Goal: Task Accomplishment & Management: Manage account settings

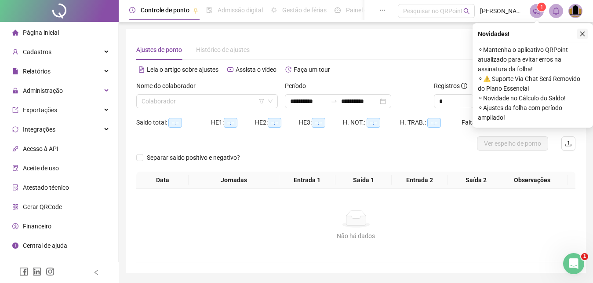
click at [585, 34] on icon "close" at bounding box center [583, 34] width 6 height 6
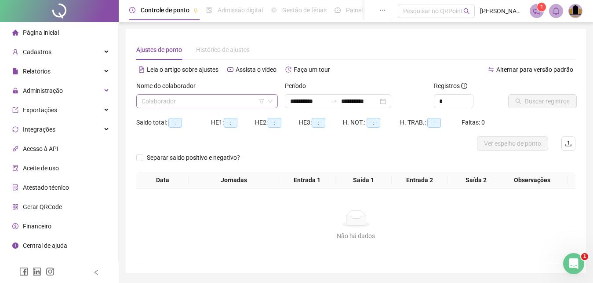
click at [164, 100] on input "search" at bounding box center [203, 101] width 123 height 13
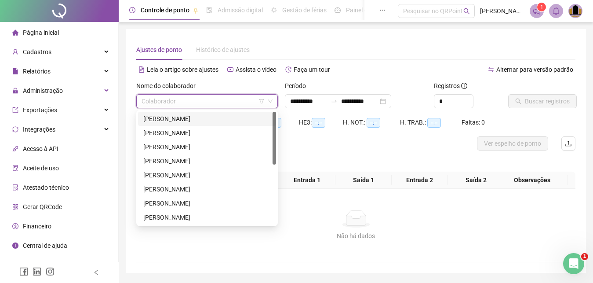
click at [193, 122] on div "[PERSON_NAME]" at bounding box center [207, 119] width 128 height 10
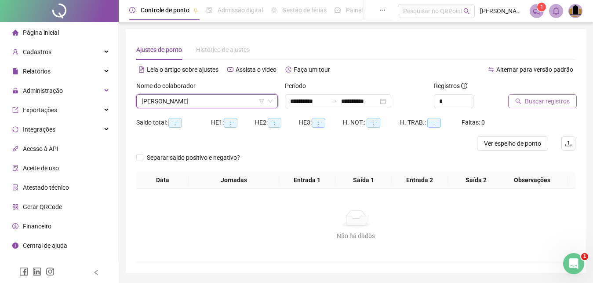
click at [545, 101] on span "Buscar registros" at bounding box center [547, 101] width 45 height 10
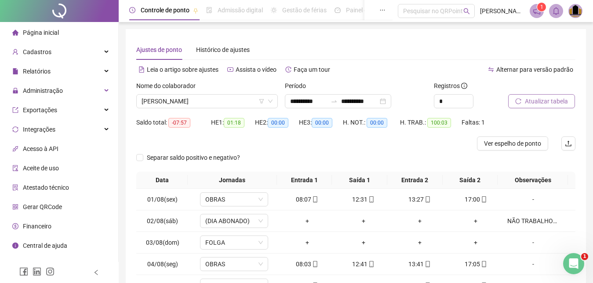
click at [527, 102] on span "Atualizar tabela" at bounding box center [546, 101] width 43 height 10
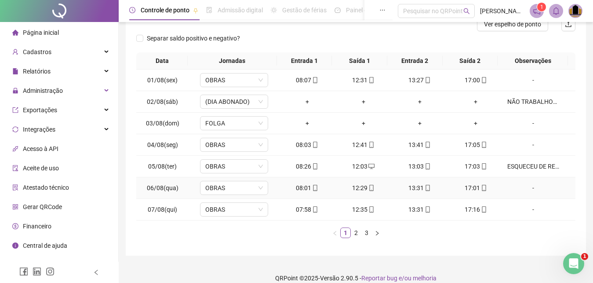
scroll to position [130, 0]
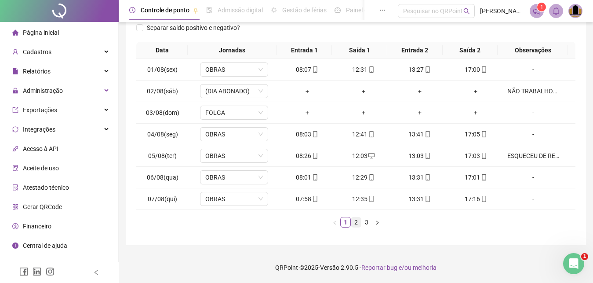
click at [356, 225] on link "2" at bounding box center [356, 222] width 10 height 10
click at [367, 226] on link "3" at bounding box center [367, 222] width 10 height 10
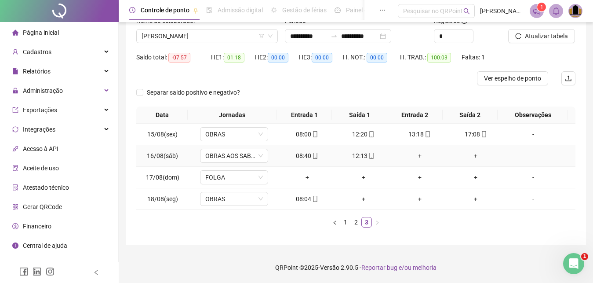
click at [414, 155] on div "+" at bounding box center [419, 156] width 49 height 10
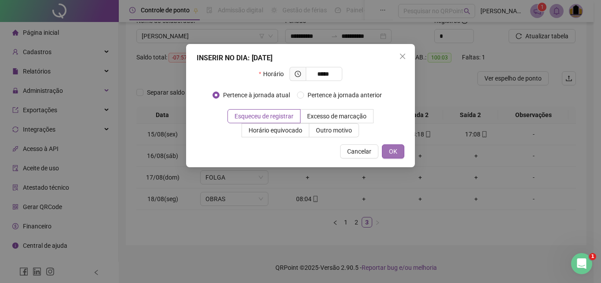
type input "*****"
drag, startPoint x: 392, startPoint y: 150, endPoint x: 399, endPoint y: 153, distance: 7.1
click at [392, 150] on span "OK" at bounding box center [393, 151] width 8 height 10
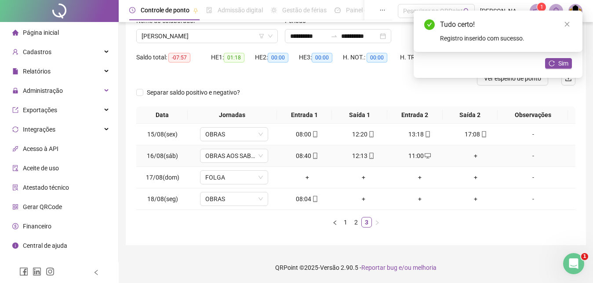
click at [469, 154] on div "+" at bounding box center [476, 156] width 49 height 10
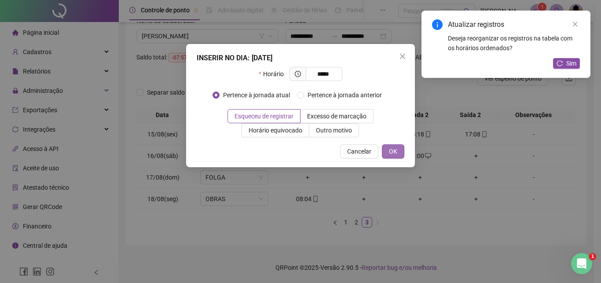
type input "*****"
click at [394, 153] on span "OK" at bounding box center [393, 151] width 8 height 10
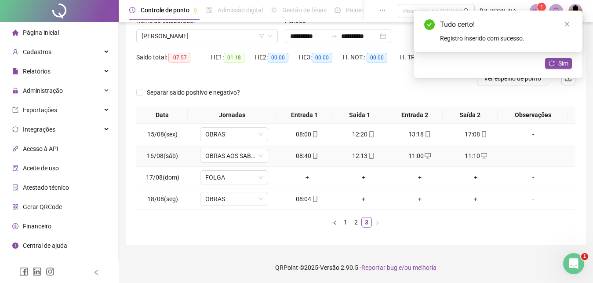
click at [525, 155] on div "-" at bounding box center [534, 156] width 52 height 10
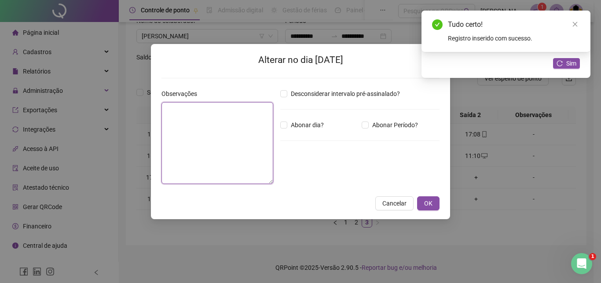
click at [189, 143] on textarea at bounding box center [217, 143] width 112 height 82
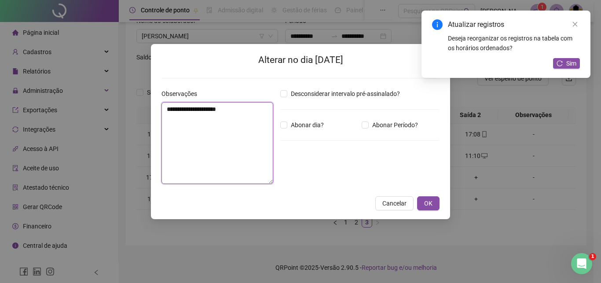
drag, startPoint x: 166, startPoint y: 109, endPoint x: 250, endPoint y: 104, distance: 84.2
click at [250, 104] on textarea "**********" at bounding box center [217, 143] width 112 height 82
type textarea "**********"
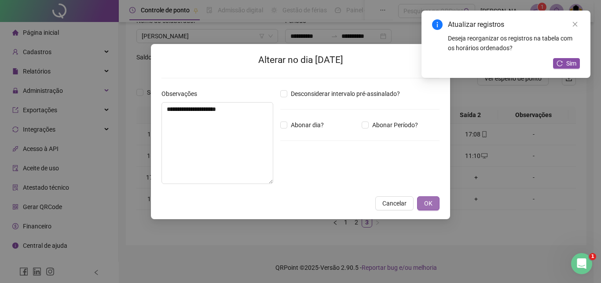
click at [425, 203] on span "OK" at bounding box center [428, 203] width 8 height 10
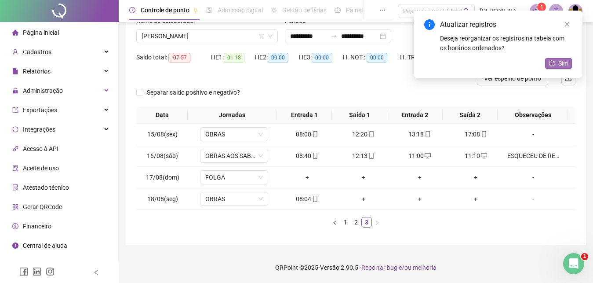
click at [567, 64] on span "Sim" at bounding box center [564, 64] width 10 height 10
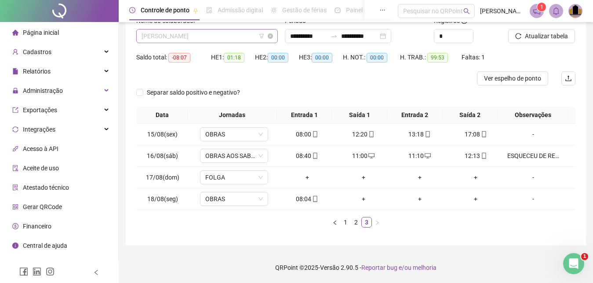
click at [234, 36] on span "[PERSON_NAME]" at bounding box center [207, 35] width 131 height 13
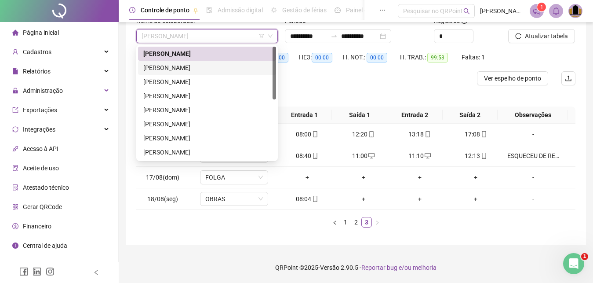
click at [218, 67] on div "[PERSON_NAME]" at bounding box center [207, 68] width 128 height 10
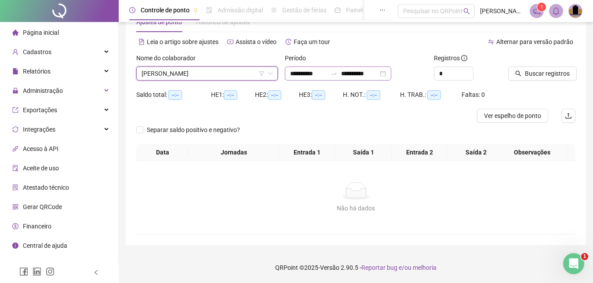
scroll to position [28, 0]
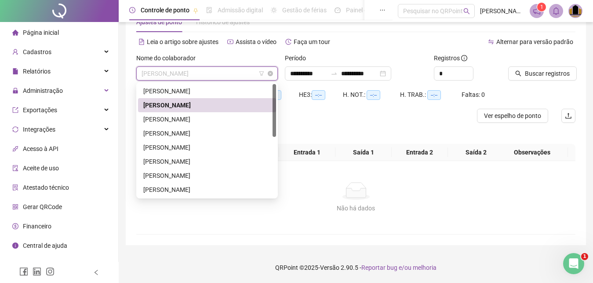
click at [219, 75] on span "[PERSON_NAME]" at bounding box center [207, 73] width 131 height 13
click at [216, 104] on div "[PERSON_NAME]" at bounding box center [207, 105] width 128 height 10
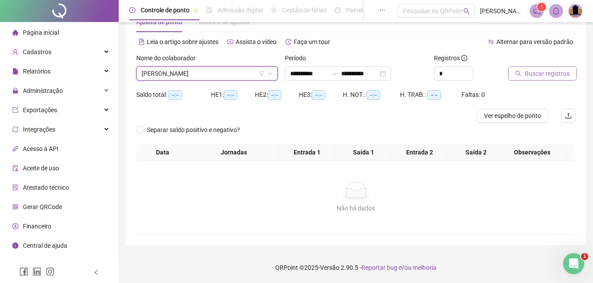
click at [548, 73] on span "Buscar registros" at bounding box center [547, 74] width 45 height 10
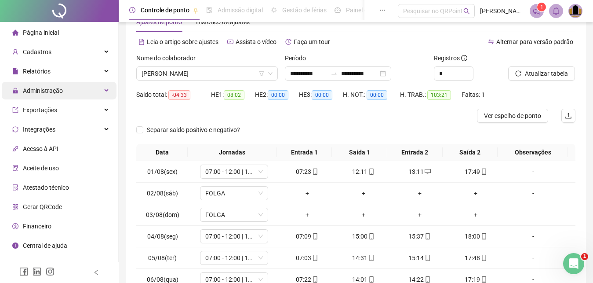
click at [59, 92] on span "Administração" at bounding box center [43, 90] width 40 height 7
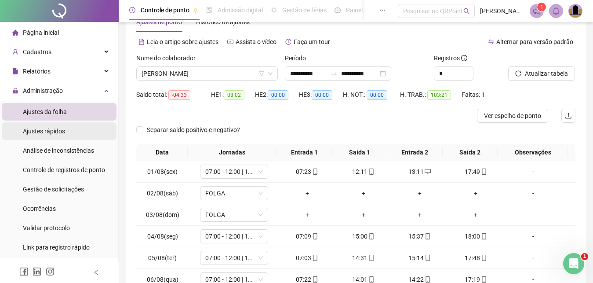
click at [62, 136] on div "Ajustes rápidos" at bounding box center [44, 131] width 42 height 18
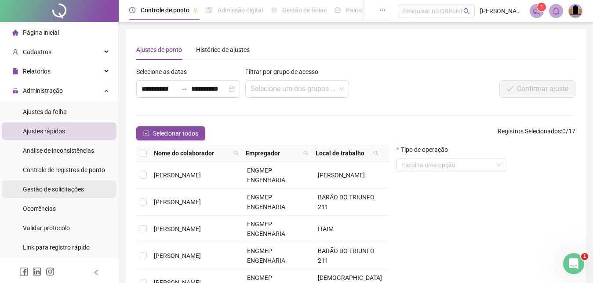
click at [55, 191] on span "Gestão de solicitações" at bounding box center [53, 189] width 61 height 7
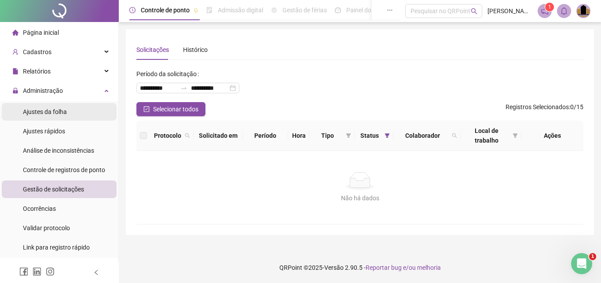
click at [47, 118] on div "Ajustes da folha" at bounding box center [45, 112] width 44 height 18
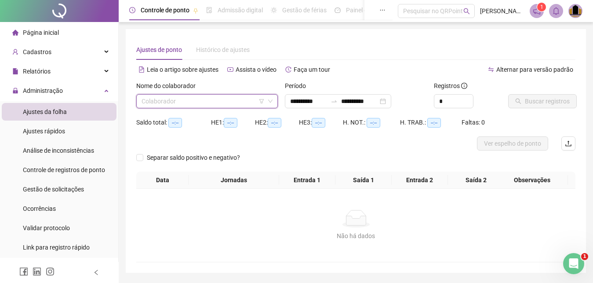
click at [143, 101] on input "search" at bounding box center [203, 101] width 123 height 13
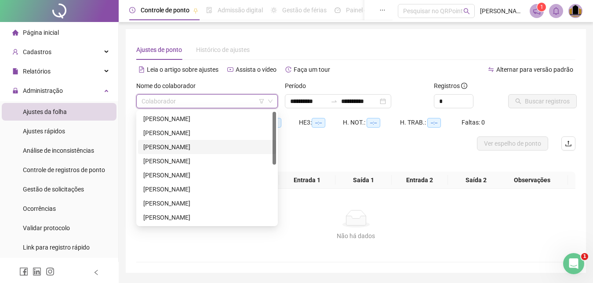
click at [187, 144] on div "[PERSON_NAME]" at bounding box center [207, 147] width 128 height 10
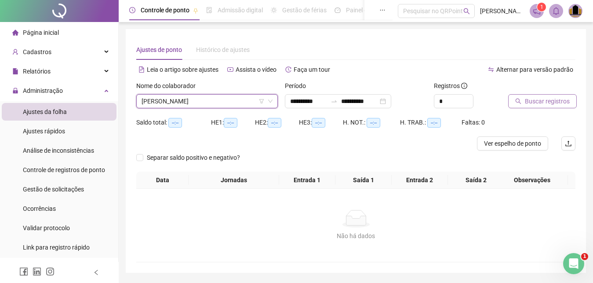
click at [530, 99] on span "Buscar registros" at bounding box center [547, 101] width 45 height 10
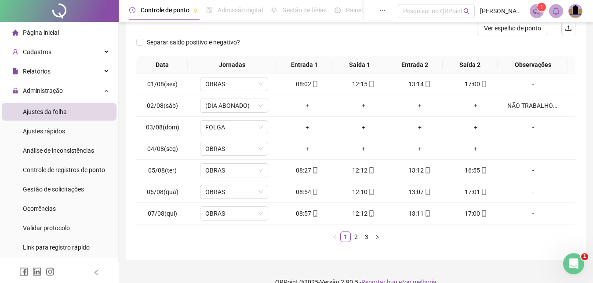
scroll to position [130, 0]
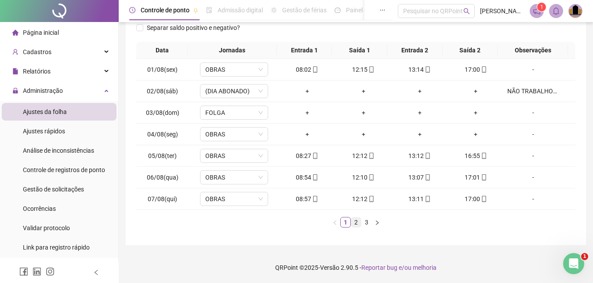
click at [355, 226] on link "2" at bounding box center [356, 222] width 10 height 10
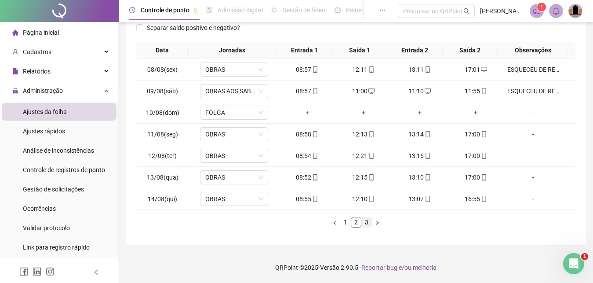
click at [368, 222] on link "3" at bounding box center [367, 222] width 10 height 10
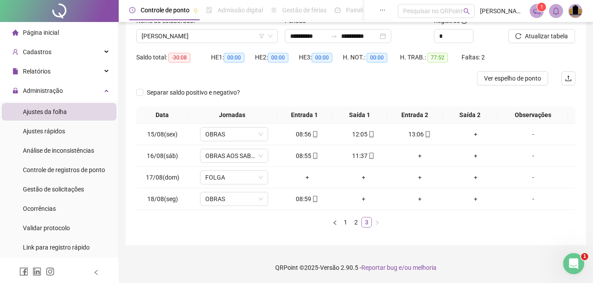
scroll to position [65, 0]
click at [416, 154] on div "+" at bounding box center [419, 156] width 49 height 10
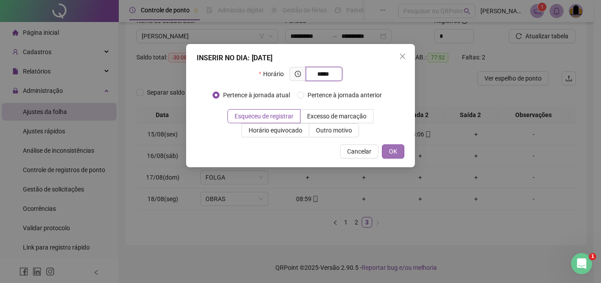
type input "*****"
click at [397, 153] on button "OK" at bounding box center [393, 151] width 22 height 14
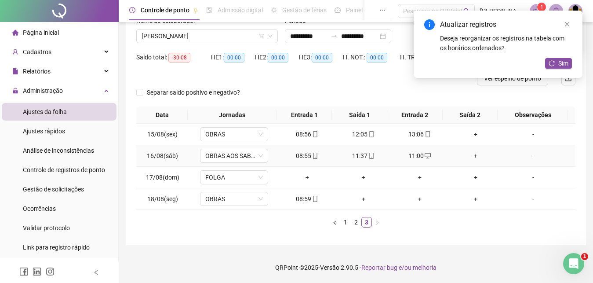
click at [472, 157] on div "+" at bounding box center [476, 156] width 49 height 10
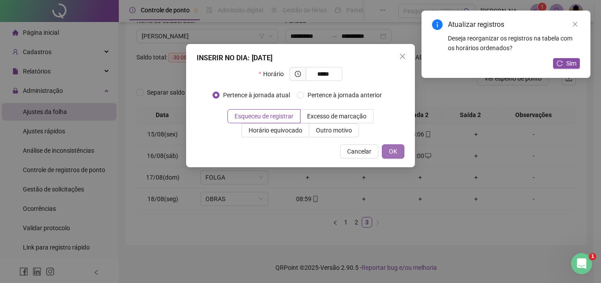
type input "*****"
click at [397, 149] on button "OK" at bounding box center [393, 151] width 22 height 14
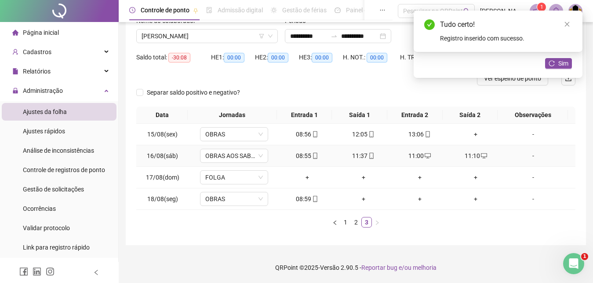
click at [529, 155] on div "-" at bounding box center [534, 156] width 52 height 10
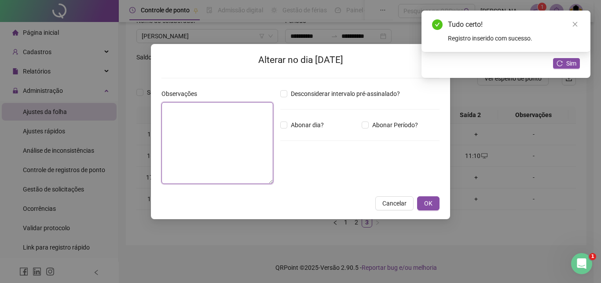
click at [171, 132] on textarea at bounding box center [217, 143] width 112 height 82
paste textarea "**********"
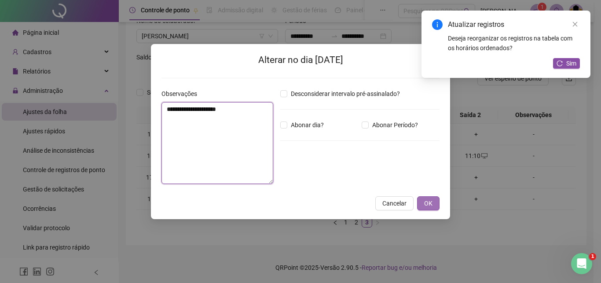
type textarea "**********"
click at [424, 204] on button "OK" at bounding box center [428, 203] width 22 height 14
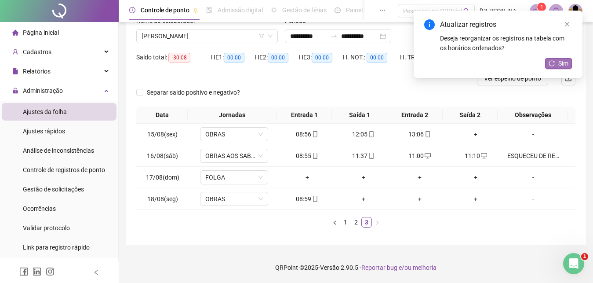
click at [562, 65] on span "Sim" at bounding box center [564, 64] width 10 height 10
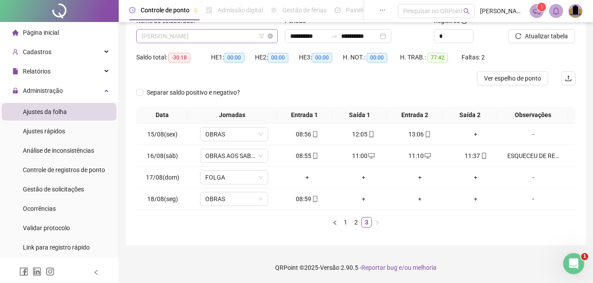
click at [248, 37] on span "[PERSON_NAME]" at bounding box center [207, 35] width 131 height 13
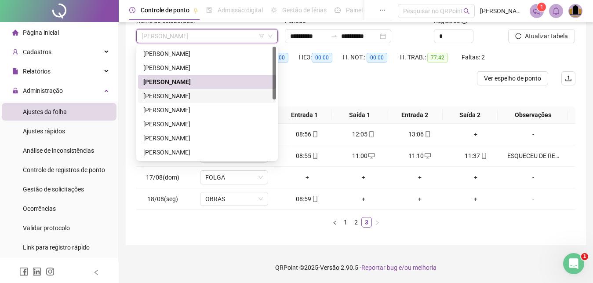
click at [196, 96] on div "[PERSON_NAME]" at bounding box center [207, 96] width 128 height 10
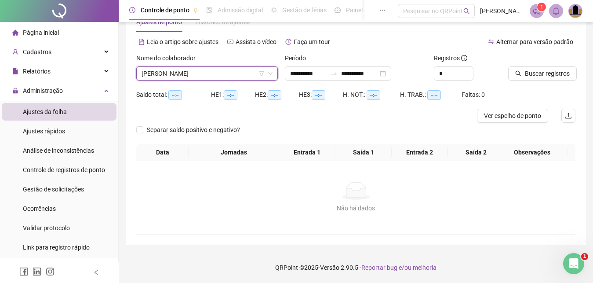
scroll to position [28, 0]
click at [533, 73] on span "Buscar registros" at bounding box center [547, 74] width 45 height 10
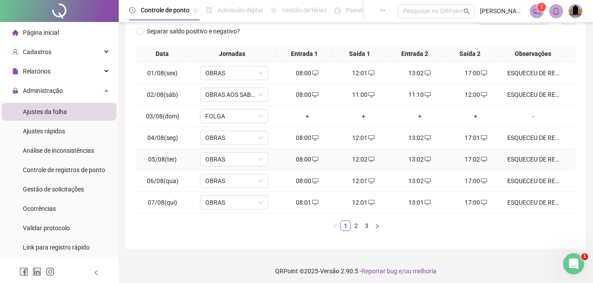
scroll to position [130, 0]
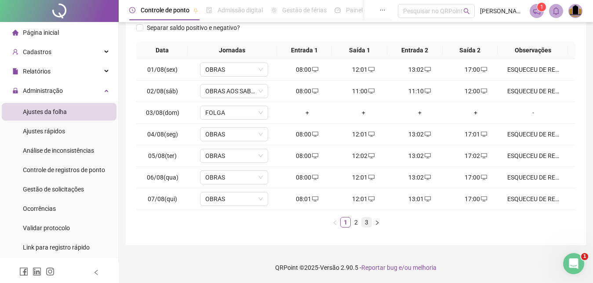
click at [369, 224] on link "3" at bounding box center [367, 222] width 10 height 10
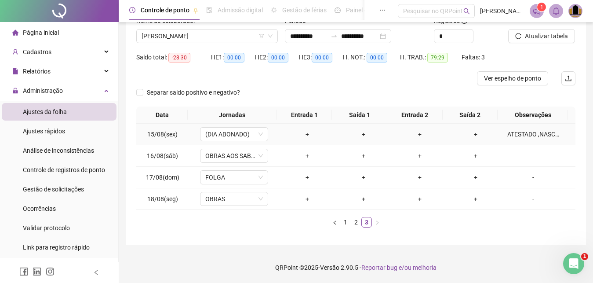
click at [538, 134] on div "ATESTADO ,NASCIMENTO DA FILHA" at bounding box center [534, 134] width 52 height 10
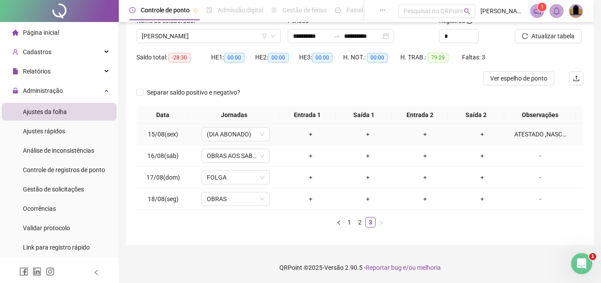
type textarea "**********"
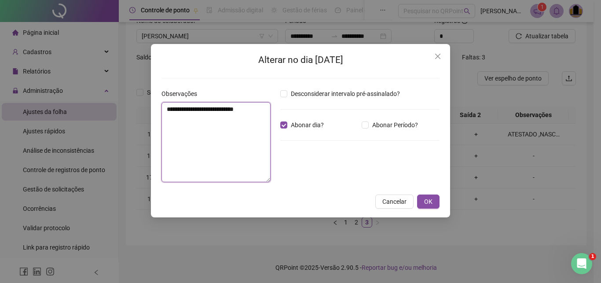
drag, startPoint x: 164, startPoint y: 109, endPoint x: 265, endPoint y: 103, distance: 101.3
click at [265, 103] on textarea "**********" at bounding box center [215, 142] width 109 height 80
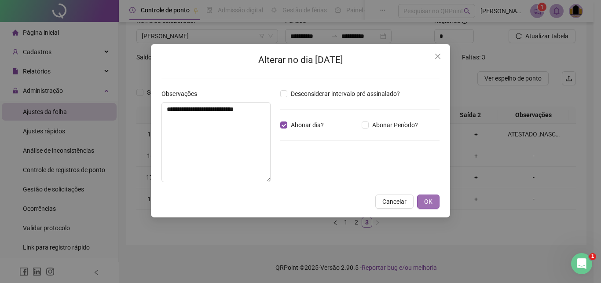
click at [430, 202] on span "OK" at bounding box center [428, 202] width 8 height 10
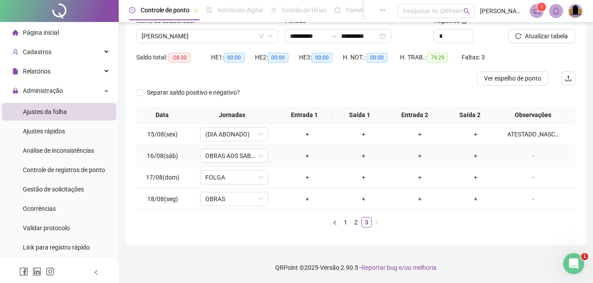
click at [530, 157] on div "-" at bounding box center [534, 156] width 52 height 10
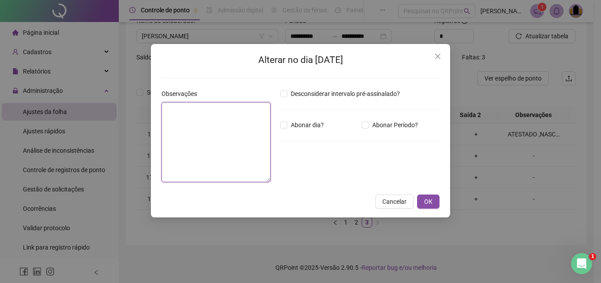
paste textarea "**********"
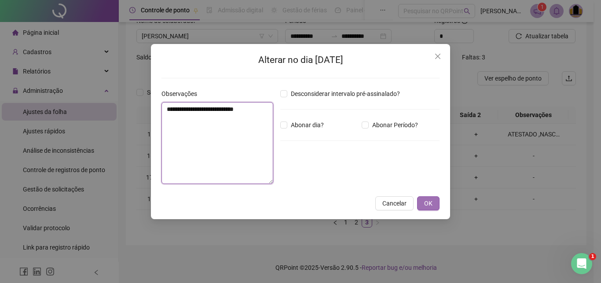
type textarea "**********"
click at [425, 205] on span "OK" at bounding box center [428, 203] width 8 height 10
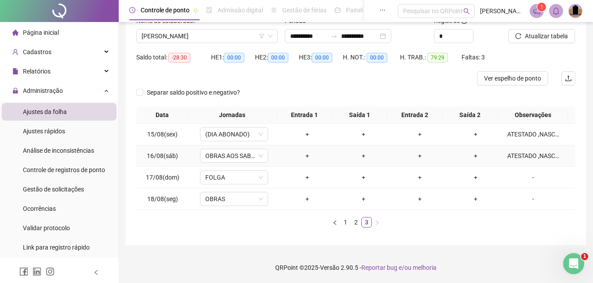
click at [521, 157] on div "ATESTADO ,NASCIMENTO DA FILHA" at bounding box center [534, 156] width 52 height 10
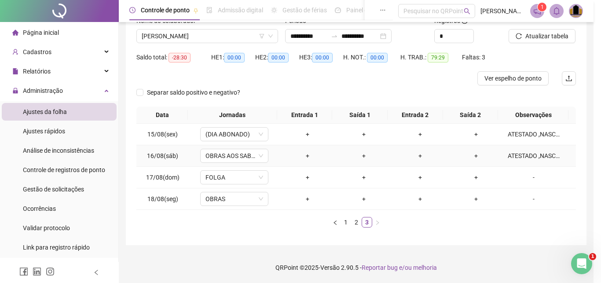
type textarea "**********"
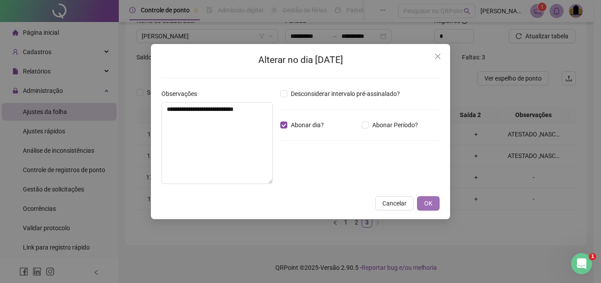
click at [424, 203] on button "OK" at bounding box center [428, 203] width 22 height 14
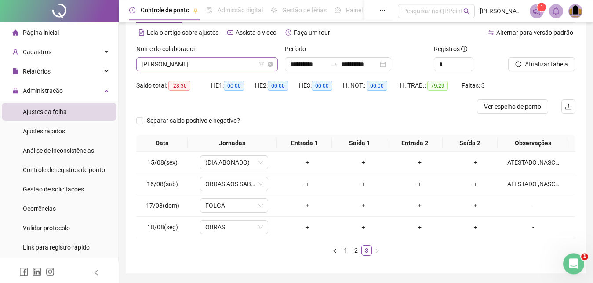
scroll to position [20, 0]
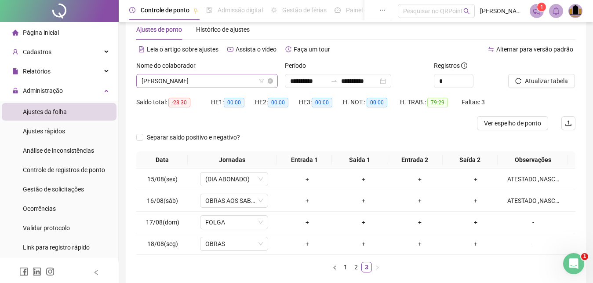
click at [252, 79] on span "[PERSON_NAME]" at bounding box center [207, 80] width 131 height 13
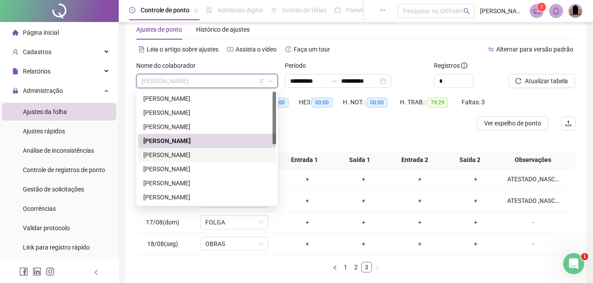
click at [184, 155] on div "[PERSON_NAME]" at bounding box center [207, 155] width 128 height 10
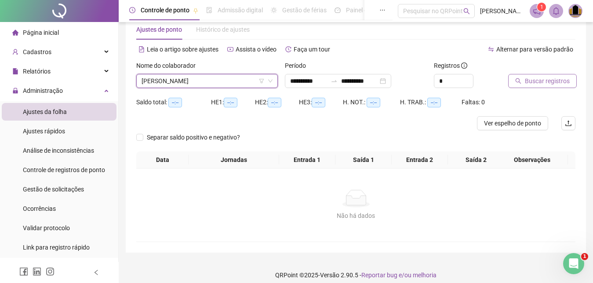
click at [540, 82] on span "Buscar registros" at bounding box center [547, 81] width 45 height 10
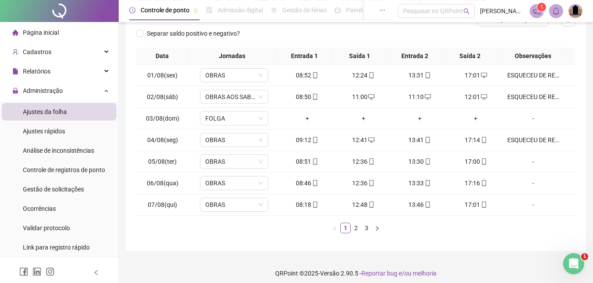
scroll to position [130, 0]
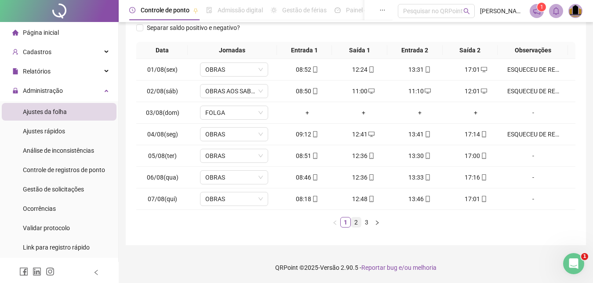
click at [354, 221] on link "2" at bounding box center [356, 222] width 10 height 10
click at [366, 220] on link "3" at bounding box center [367, 222] width 10 height 10
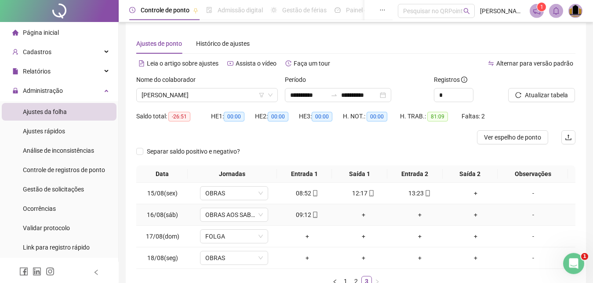
scroll to position [0, 0]
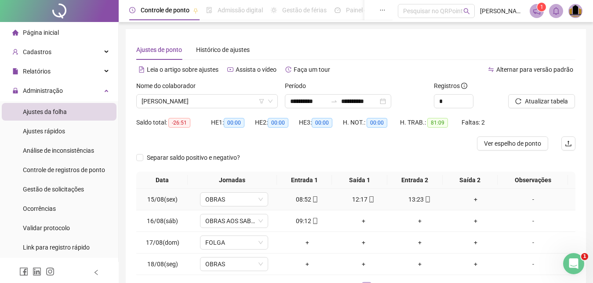
click at [472, 199] on div "+" at bounding box center [476, 199] width 49 height 10
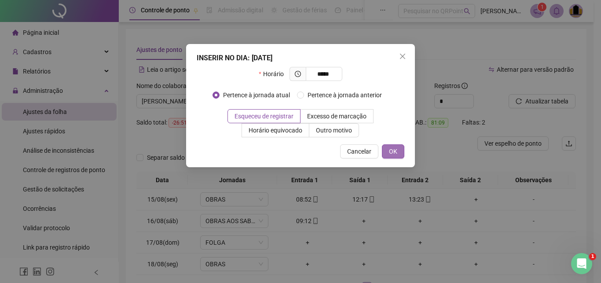
type input "*****"
click at [393, 146] on button "OK" at bounding box center [393, 151] width 22 height 14
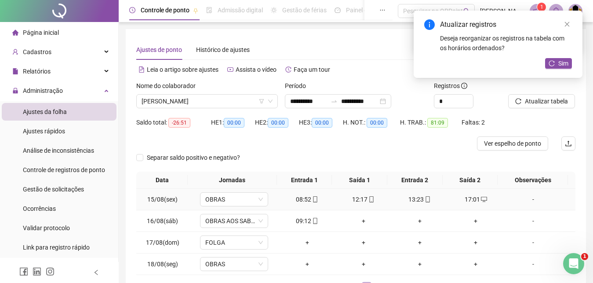
click at [527, 200] on div "-" at bounding box center [534, 199] width 52 height 10
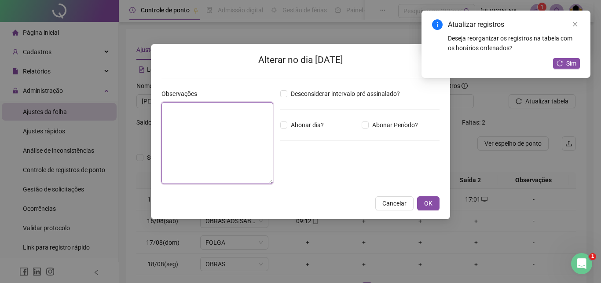
click at [190, 151] on textarea at bounding box center [217, 143] width 112 height 82
paste textarea "**********"
type textarea "*"
type textarea "**********"
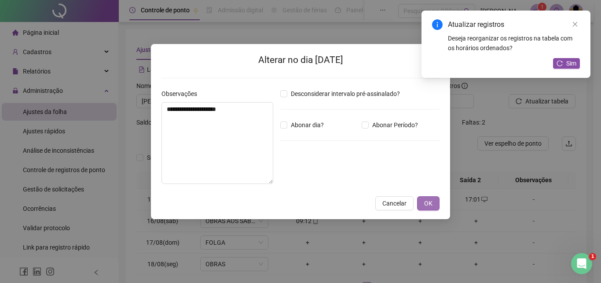
click at [425, 201] on span "OK" at bounding box center [428, 203] width 8 height 10
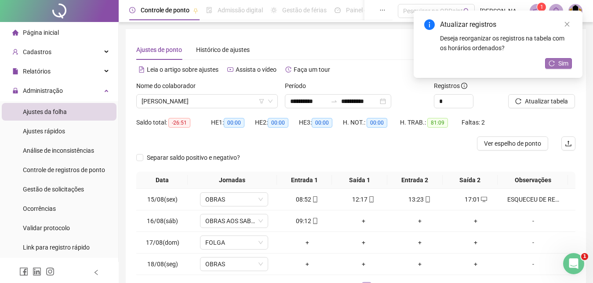
click at [561, 62] on span "Sim" at bounding box center [564, 64] width 10 height 10
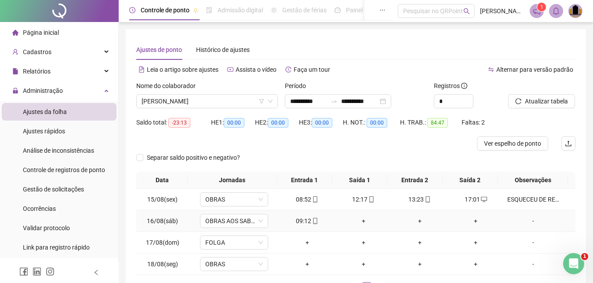
click at [362, 220] on div "+" at bounding box center [363, 221] width 49 height 10
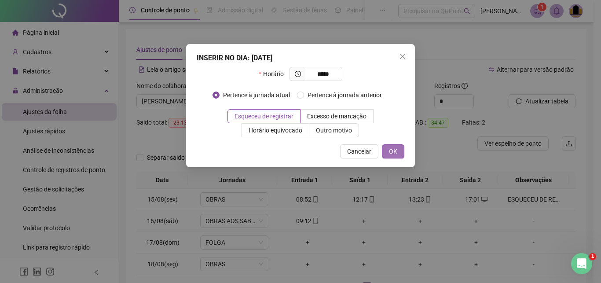
type input "*****"
click at [390, 150] on span "OK" at bounding box center [393, 151] width 8 height 10
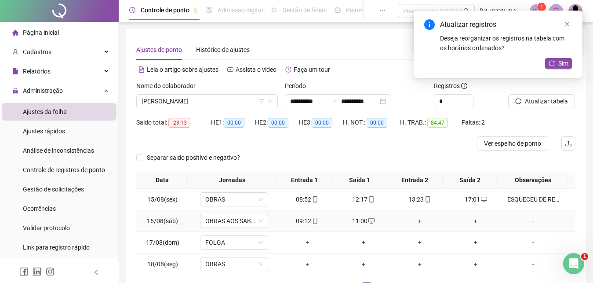
click at [414, 220] on div "+" at bounding box center [419, 221] width 49 height 10
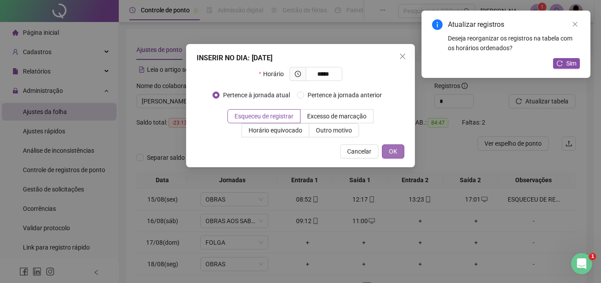
type input "*****"
click at [389, 152] on span "OK" at bounding box center [393, 151] width 8 height 10
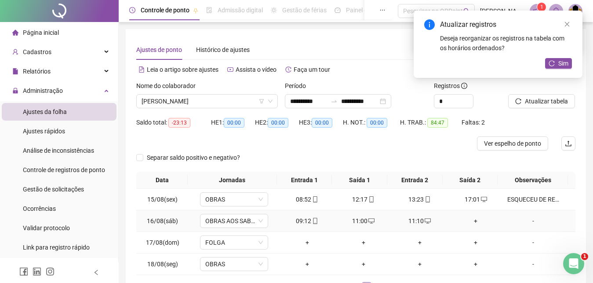
click at [471, 221] on div "+" at bounding box center [476, 221] width 49 height 10
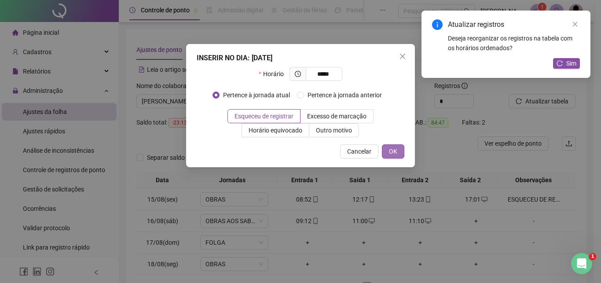
type input "*****"
click at [394, 155] on span "OK" at bounding box center [393, 151] width 8 height 10
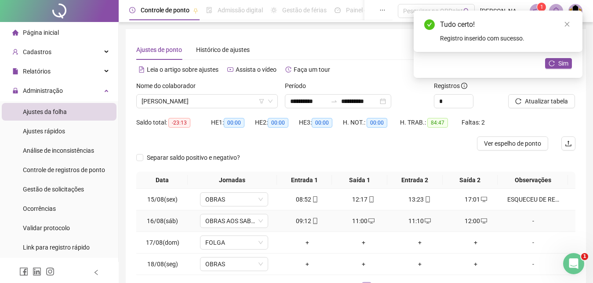
click at [527, 220] on div "-" at bounding box center [534, 221] width 52 height 10
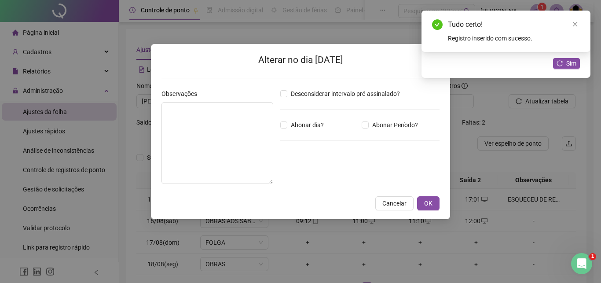
click at [161, 132] on div "Observações" at bounding box center [217, 140] width 119 height 102
click at [224, 147] on textarea at bounding box center [217, 143] width 112 height 82
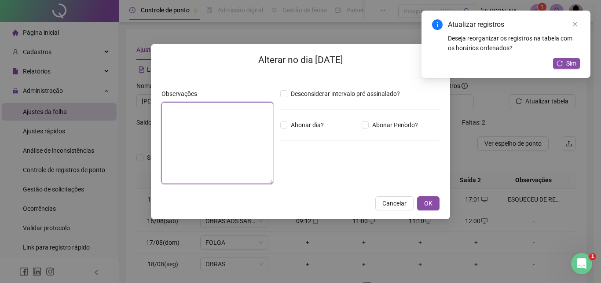
paste textarea "**********"
type textarea "*"
drag, startPoint x: 163, startPoint y: 106, endPoint x: 229, endPoint y: 144, distance: 75.8
click at [248, 111] on textarea "**********" at bounding box center [217, 143] width 112 height 82
type textarea "**********"
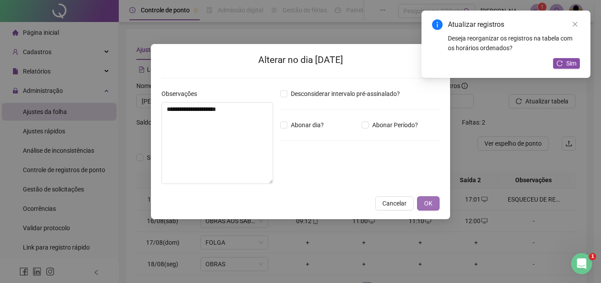
click at [434, 204] on button "OK" at bounding box center [428, 203] width 22 height 14
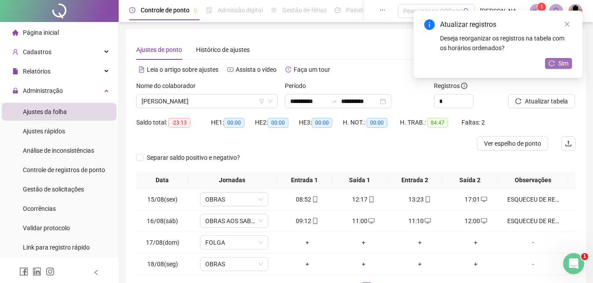
click at [563, 62] on span "Sim" at bounding box center [564, 64] width 10 height 10
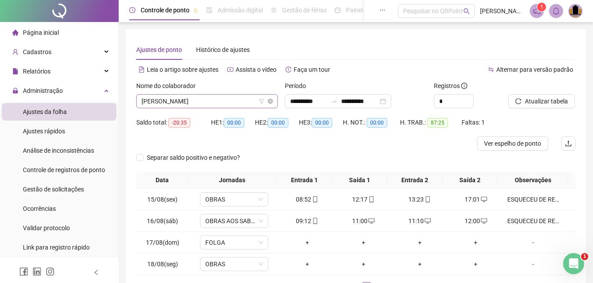
click at [238, 102] on span "[PERSON_NAME]" at bounding box center [207, 101] width 131 height 13
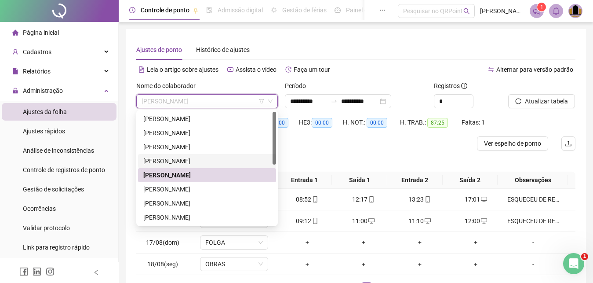
click at [203, 163] on div "[PERSON_NAME]" at bounding box center [207, 161] width 128 height 10
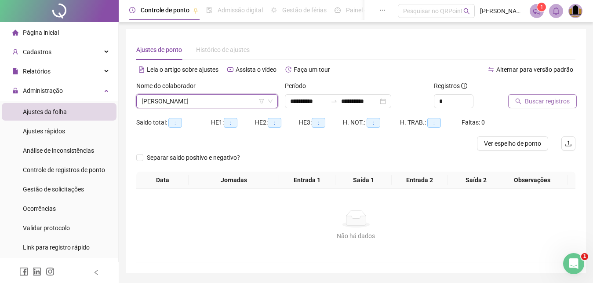
click at [547, 99] on span "Buscar registros" at bounding box center [547, 101] width 45 height 10
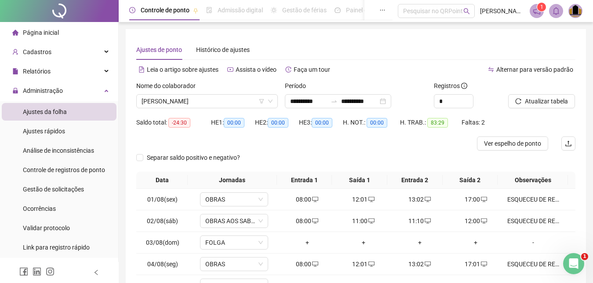
scroll to position [130, 0]
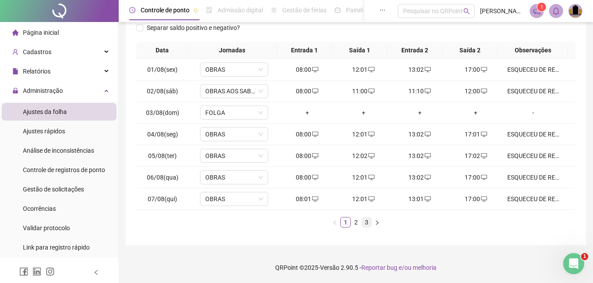
click at [363, 227] on link "3" at bounding box center [367, 222] width 10 height 10
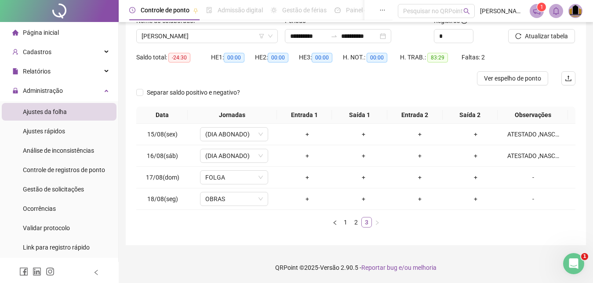
scroll to position [65, 0]
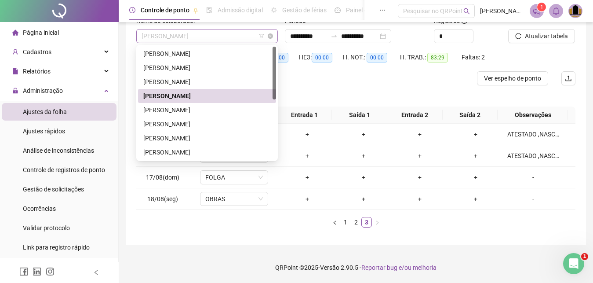
click at [249, 37] on span "[PERSON_NAME]" at bounding box center [207, 35] width 131 height 13
click at [187, 113] on div "[PERSON_NAME]" at bounding box center [207, 110] width 128 height 10
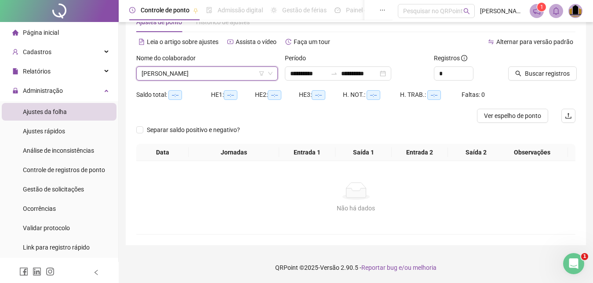
scroll to position [28, 0]
click at [234, 77] on span "[PERSON_NAME]" at bounding box center [207, 73] width 131 height 13
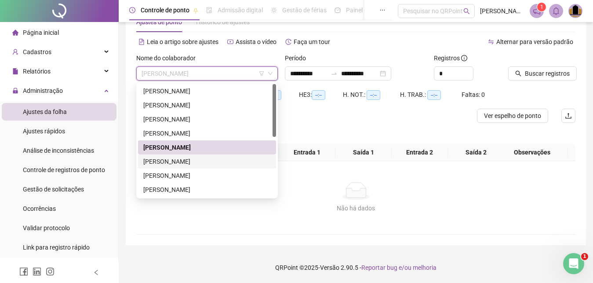
click at [168, 160] on div "[PERSON_NAME]" at bounding box center [207, 162] width 128 height 10
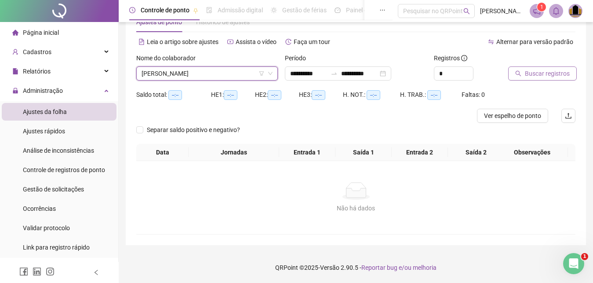
click at [539, 77] on span "Buscar registros" at bounding box center [547, 74] width 45 height 10
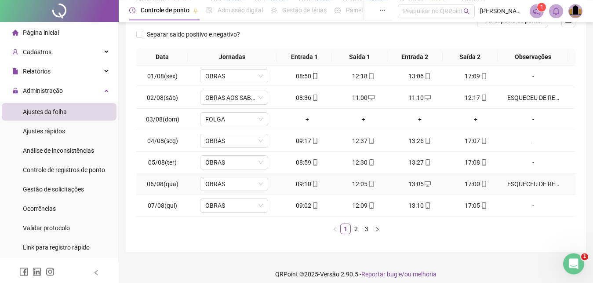
scroll to position [130, 0]
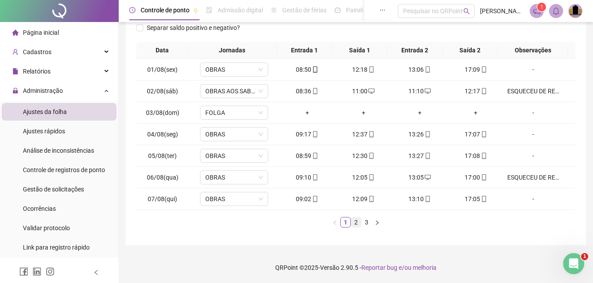
click at [356, 223] on link "2" at bounding box center [356, 222] width 10 height 10
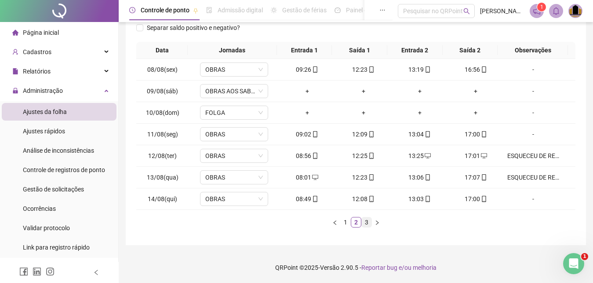
click at [370, 222] on link "3" at bounding box center [367, 222] width 10 height 10
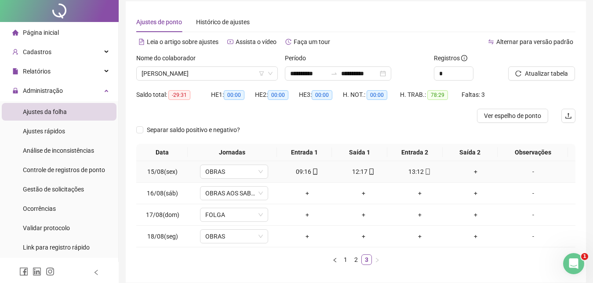
scroll to position [45, 0]
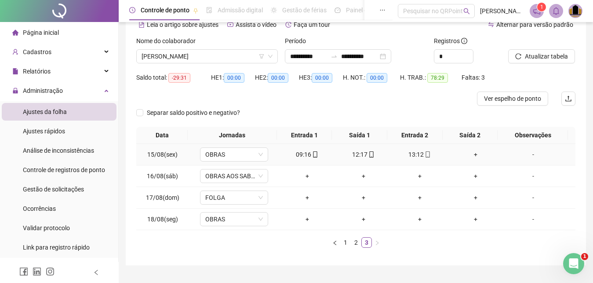
click at [469, 156] on div "+" at bounding box center [476, 155] width 49 height 10
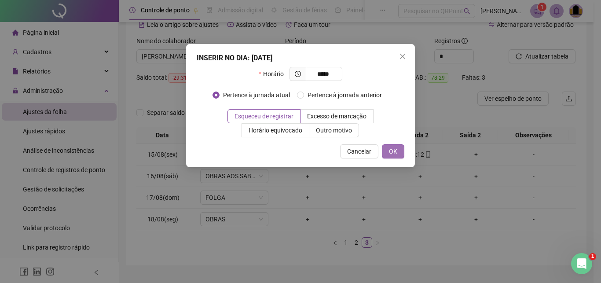
type input "*****"
click at [400, 154] on button "OK" at bounding box center [393, 151] width 22 height 14
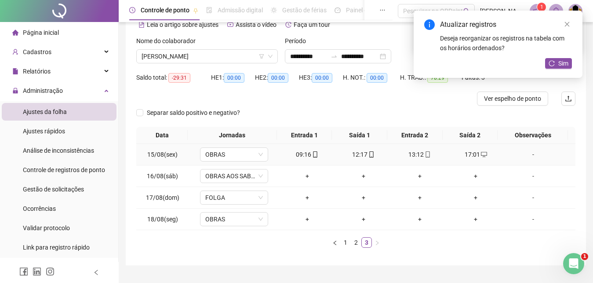
click at [530, 157] on div "-" at bounding box center [534, 155] width 52 height 10
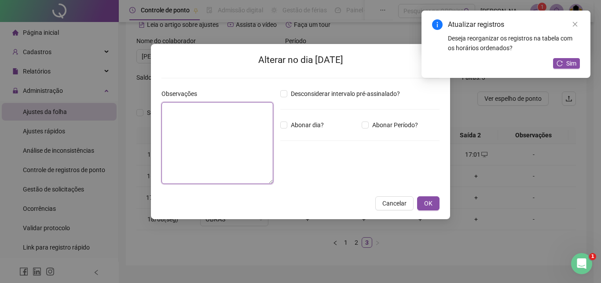
click at [220, 134] on textarea at bounding box center [217, 143] width 112 height 82
paste textarea "**********"
type textarea "**********"
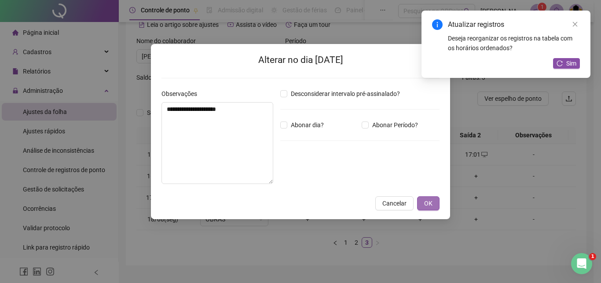
click at [430, 205] on span "OK" at bounding box center [428, 203] width 8 height 10
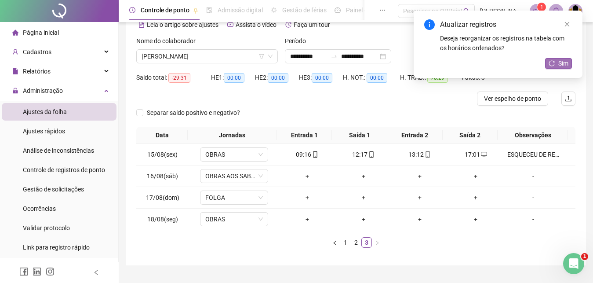
click at [564, 63] on span "Sim" at bounding box center [564, 64] width 10 height 10
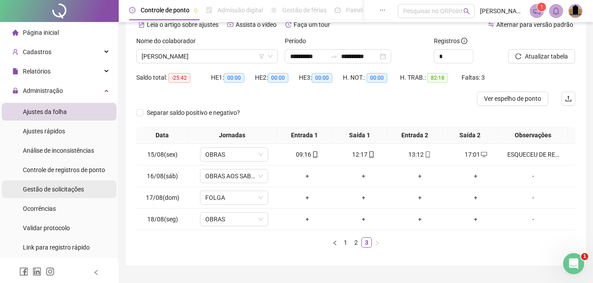
click at [59, 191] on span "Gestão de solicitações" at bounding box center [53, 189] width 61 height 7
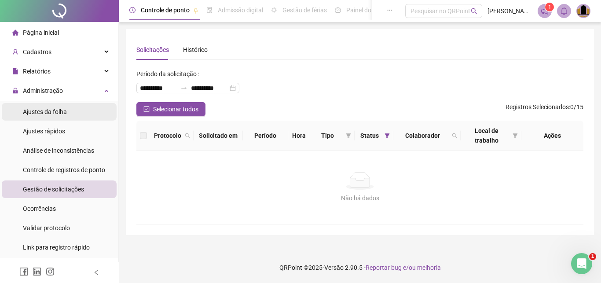
click at [55, 113] on span "Ajustes da folha" at bounding box center [45, 111] width 44 height 7
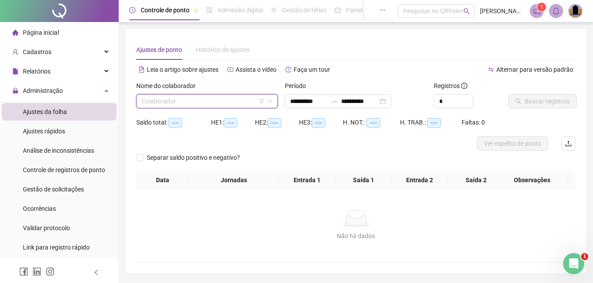
click at [155, 101] on input "search" at bounding box center [203, 101] width 123 height 13
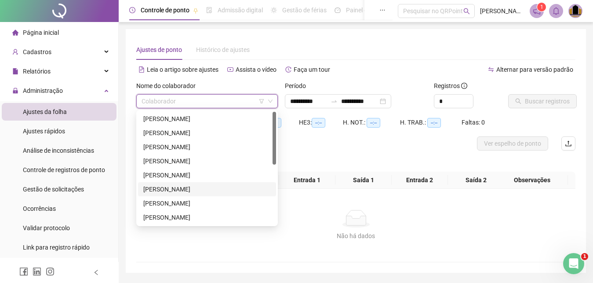
click at [178, 190] on div "[PERSON_NAME]" at bounding box center [207, 189] width 128 height 10
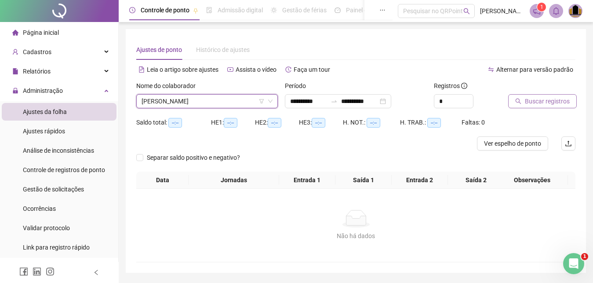
click at [544, 98] on span "Buscar registros" at bounding box center [547, 101] width 45 height 10
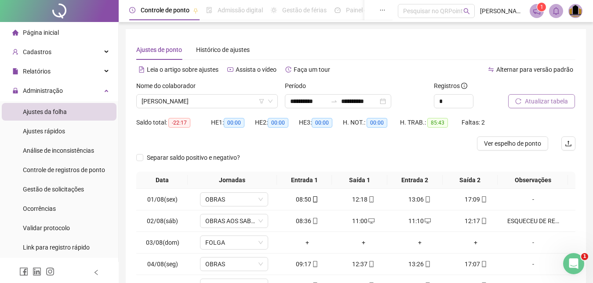
click at [535, 102] on span "Atualizar tabela" at bounding box center [546, 101] width 43 height 10
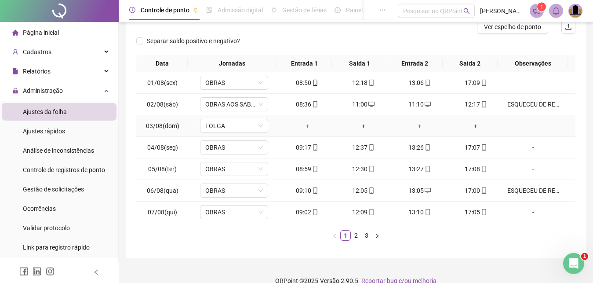
scroll to position [130, 0]
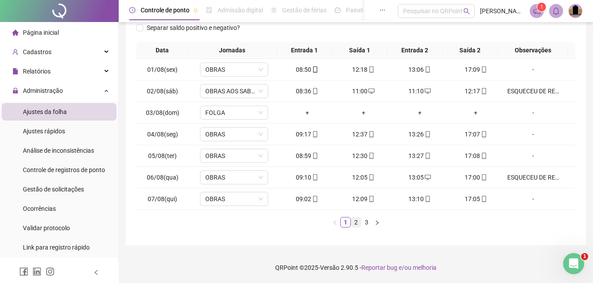
click at [359, 225] on link "2" at bounding box center [356, 222] width 10 height 10
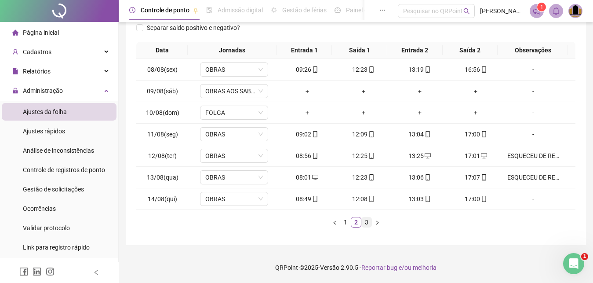
click at [366, 222] on link "3" at bounding box center [367, 222] width 10 height 10
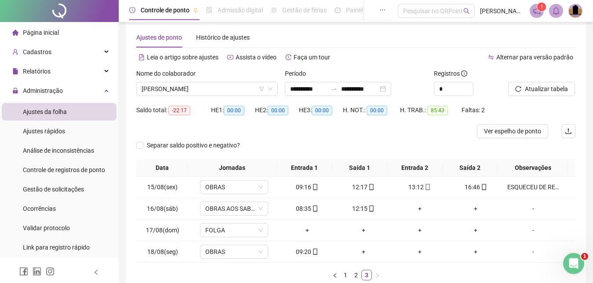
scroll to position [0, 0]
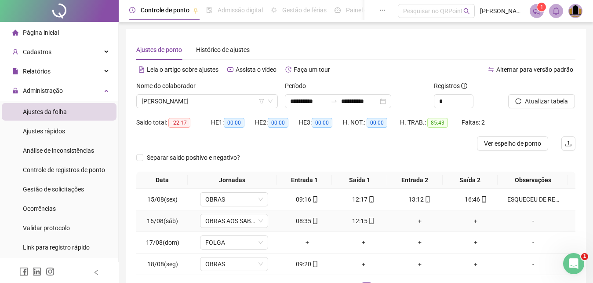
click at [416, 223] on div "+" at bounding box center [419, 221] width 49 height 10
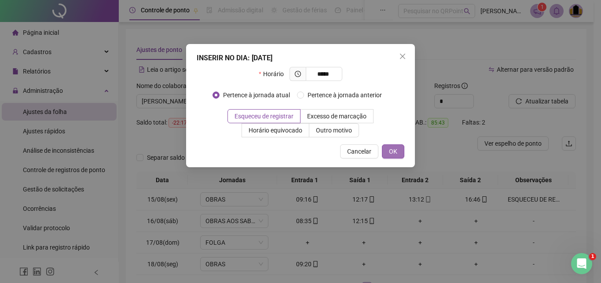
type input "*****"
click at [398, 153] on button "OK" at bounding box center [393, 151] width 22 height 14
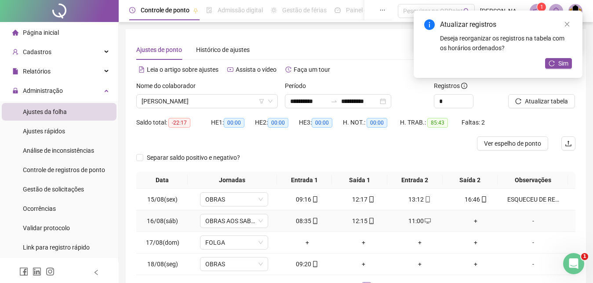
click at [469, 223] on div "+" at bounding box center [476, 221] width 49 height 10
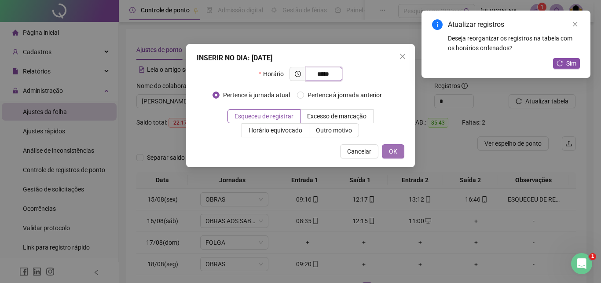
type input "*****"
click at [398, 153] on button "OK" at bounding box center [393, 151] width 22 height 14
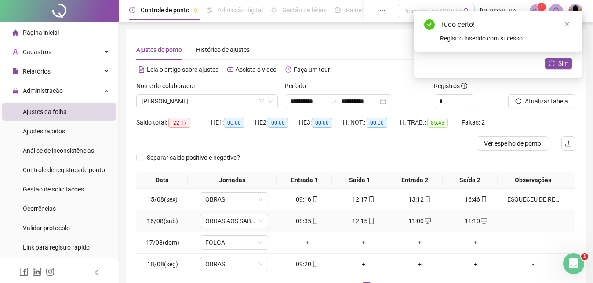
click at [530, 222] on div "-" at bounding box center [534, 221] width 52 height 10
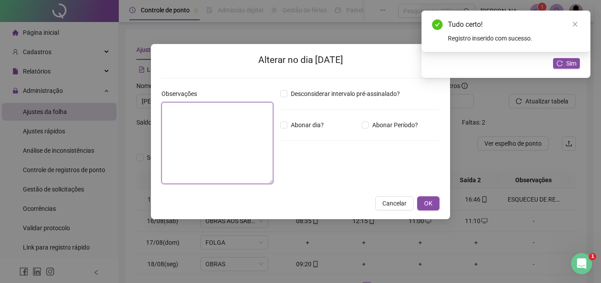
click at [212, 147] on textarea at bounding box center [217, 143] width 112 height 82
paste textarea "**********"
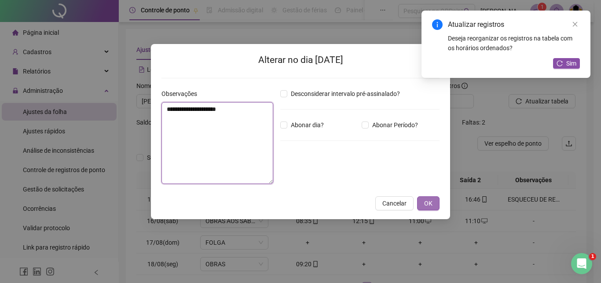
type textarea "**********"
click at [424, 203] on button "OK" at bounding box center [428, 203] width 22 height 14
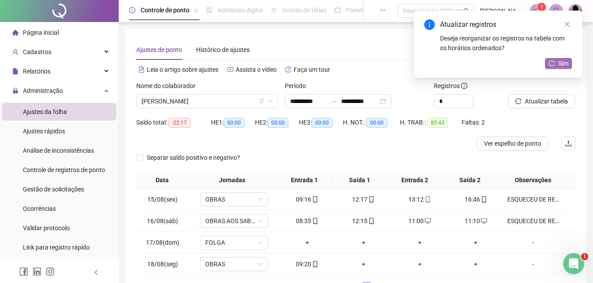
click at [566, 66] on span "Sim" at bounding box center [564, 64] width 10 height 10
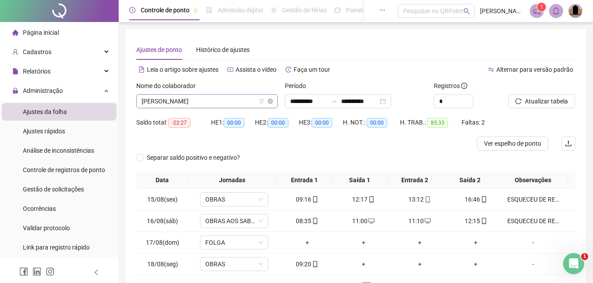
click at [224, 106] on span "[PERSON_NAME]" at bounding box center [207, 101] width 131 height 13
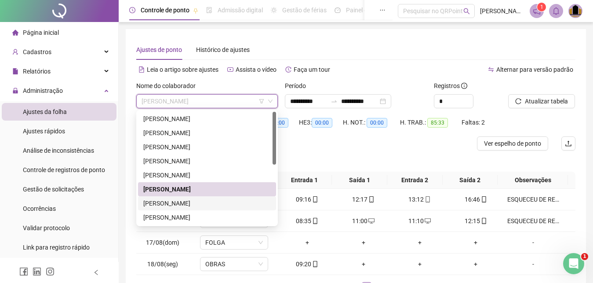
click at [192, 208] on div "[PERSON_NAME]" at bounding box center [207, 203] width 138 height 14
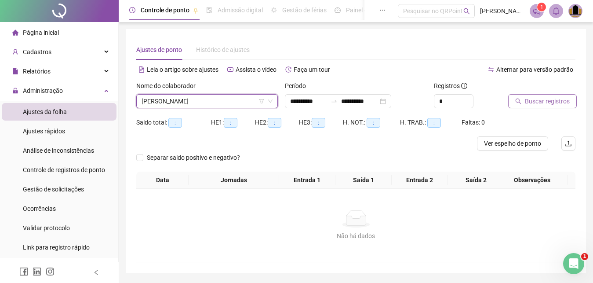
click at [529, 101] on span "Buscar registros" at bounding box center [547, 101] width 45 height 10
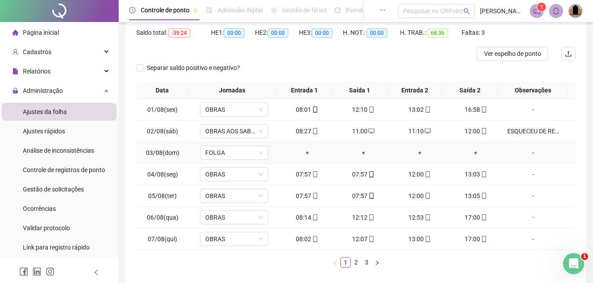
scroll to position [130, 0]
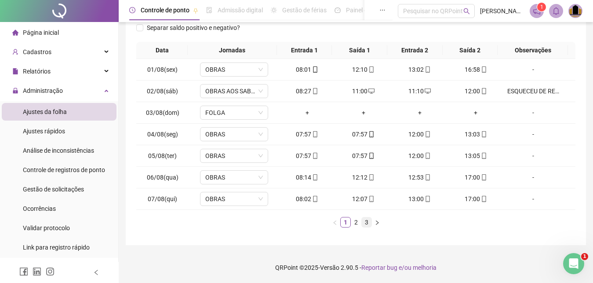
click at [367, 226] on link "3" at bounding box center [367, 222] width 10 height 10
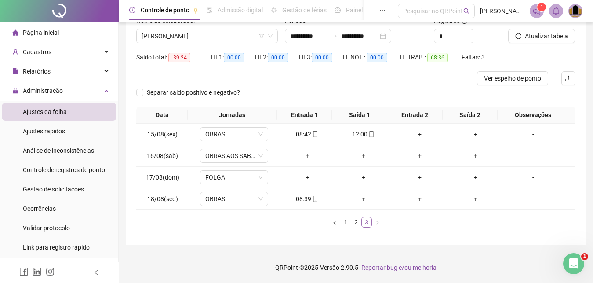
scroll to position [65, 0]
click at [417, 135] on div "+" at bounding box center [419, 134] width 49 height 10
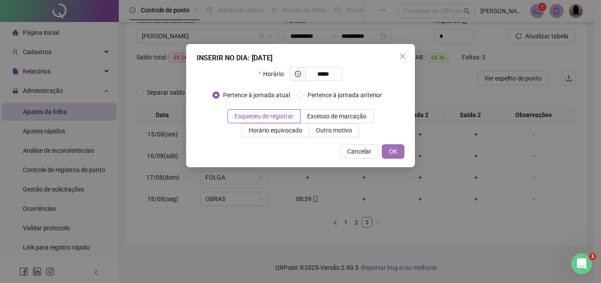
type input "*****"
drag, startPoint x: 395, startPoint y: 150, endPoint x: 421, endPoint y: 148, distance: 26.5
click at [395, 150] on span "OK" at bounding box center [393, 151] width 8 height 10
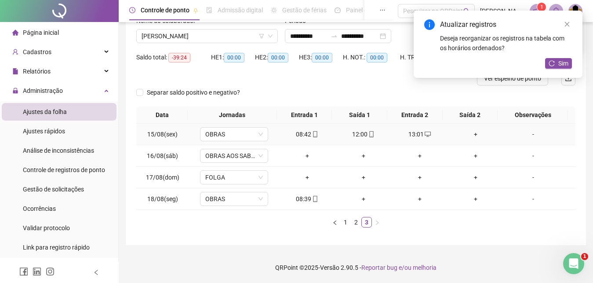
click at [471, 132] on div "+" at bounding box center [476, 134] width 49 height 10
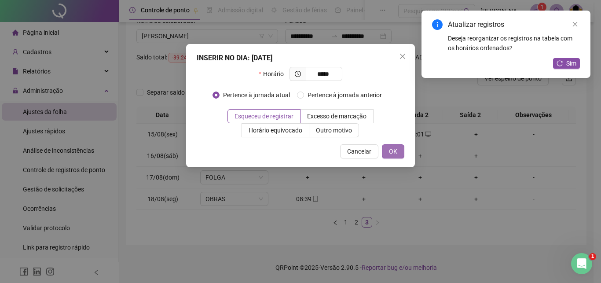
type input "*****"
click at [395, 154] on span "OK" at bounding box center [393, 151] width 8 height 10
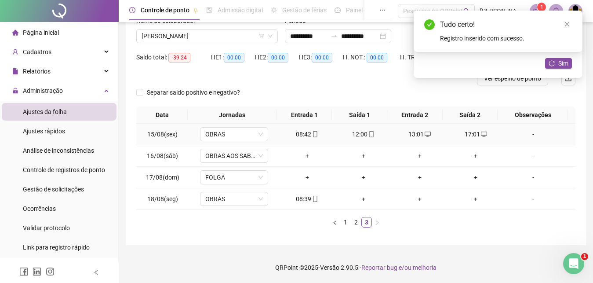
drag, startPoint x: 529, startPoint y: 134, endPoint x: 520, endPoint y: 137, distance: 9.5
click at [528, 134] on div "-" at bounding box center [534, 134] width 52 height 10
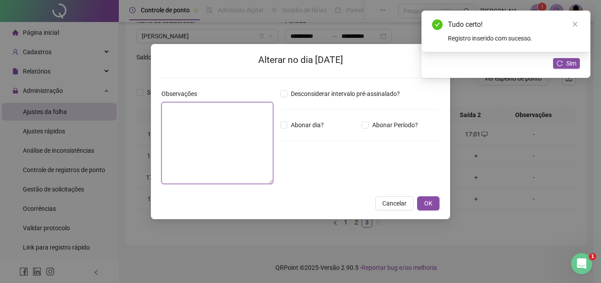
drag, startPoint x: 259, startPoint y: 132, endPoint x: 251, endPoint y: 131, distance: 7.6
click at [257, 132] on textarea at bounding box center [217, 143] width 112 height 82
paste textarea "**********"
type textarea "**********"
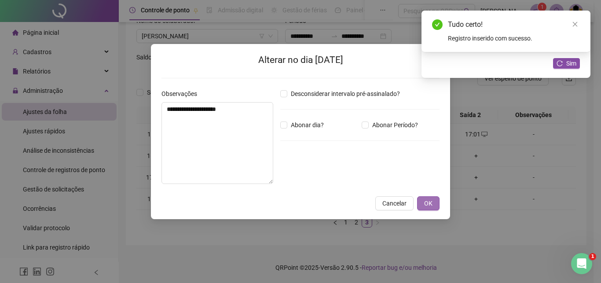
click at [428, 205] on span "OK" at bounding box center [428, 203] width 8 height 10
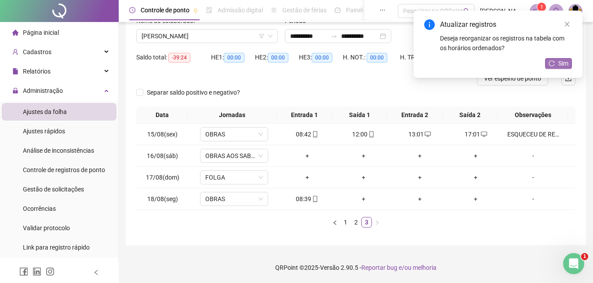
click at [561, 65] on span "Sim" at bounding box center [564, 64] width 10 height 10
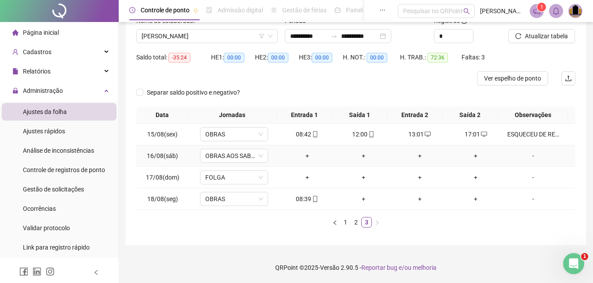
click at [304, 155] on div "+" at bounding box center [307, 156] width 49 height 10
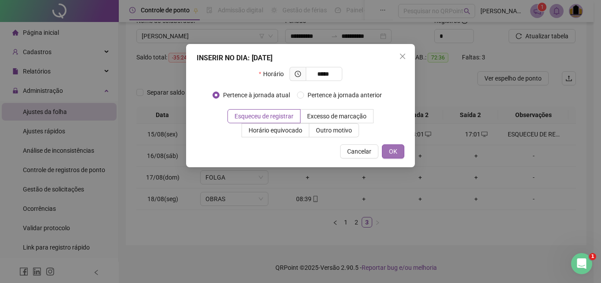
type input "*****"
click at [395, 150] on span "OK" at bounding box center [393, 151] width 8 height 10
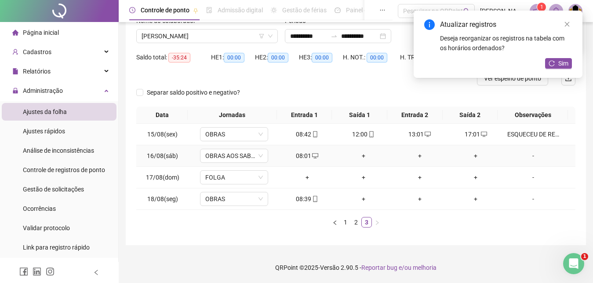
click at [362, 156] on div "+" at bounding box center [363, 156] width 49 height 10
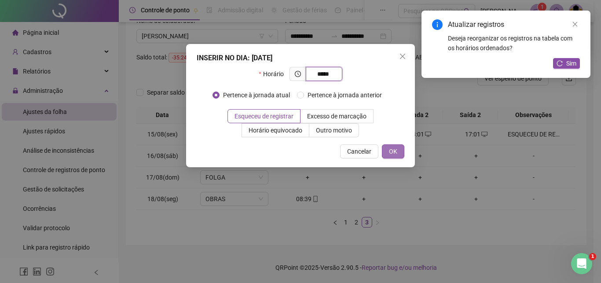
type input "*****"
click at [388, 153] on button "OK" at bounding box center [393, 151] width 22 height 14
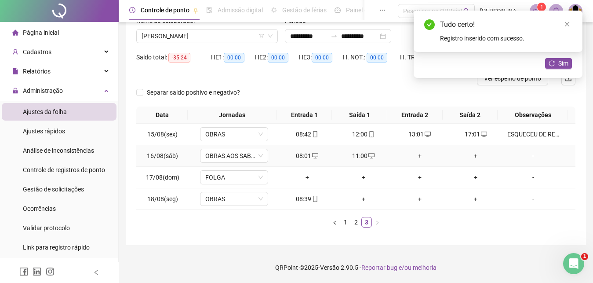
drag, startPoint x: 415, startPoint y: 153, endPoint x: 416, endPoint y: 158, distance: 5.4
click at [415, 154] on div "+" at bounding box center [419, 156] width 49 height 10
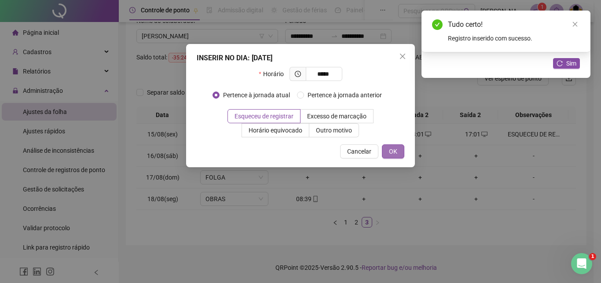
type input "*****"
click at [394, 147] on span "OK" at bounding box center [393, 151] width 8 height 10
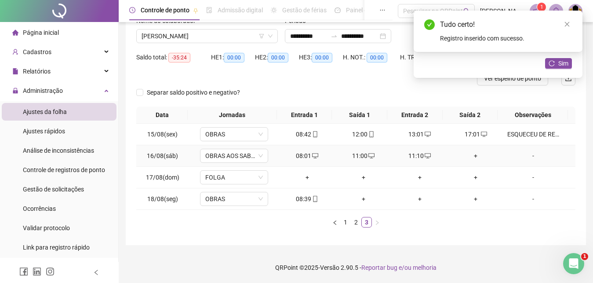
click at [466, 155] on div "+" at bounding box center [476, 156] width 49 height 10
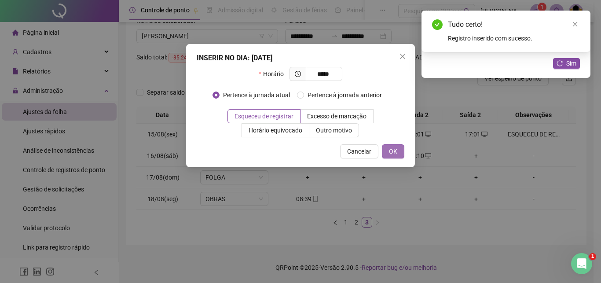
type input "*****"
click at [396, 151] on span "OK" at bounding box center [393, 151] width 8 height 10
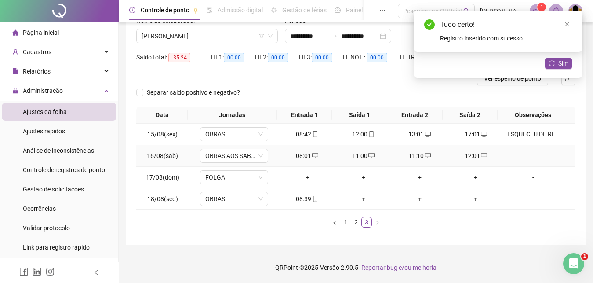
click at [530, 156] on div "-" at bounding box center [534, 156] width 52 height 10
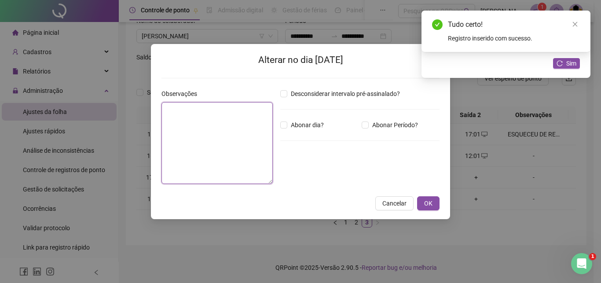
click at [198, 139] on textarea at bounding box center [216, 143] width 111 height 82
paste textarea "**********"
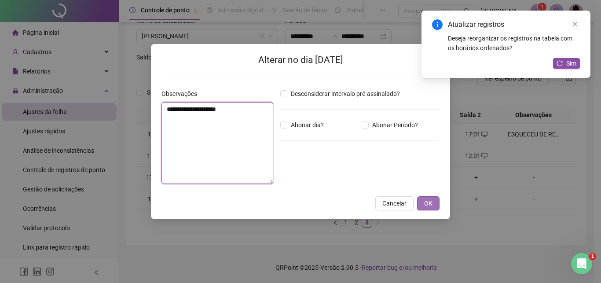
type textarea "**********"
click at [424, 203] on button "OK" at bounding box center [428, 203] width 22 height 14
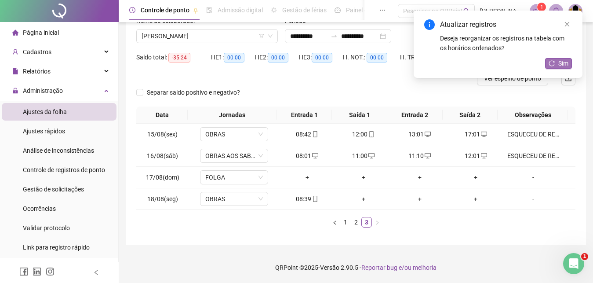
click at [560, 63] on span "Sim" at bounding box center [564, 64] width 10 height 10
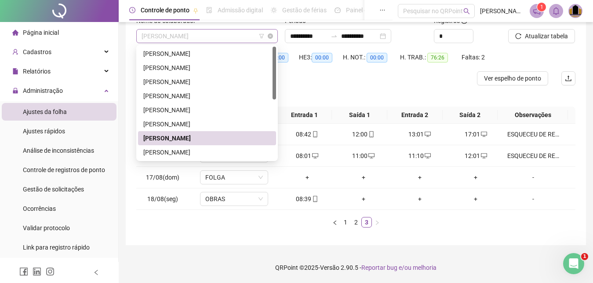
click at [226, 34] on span "[PERSON_NAME]" at bounding box center [207, 35] width 131 height 13
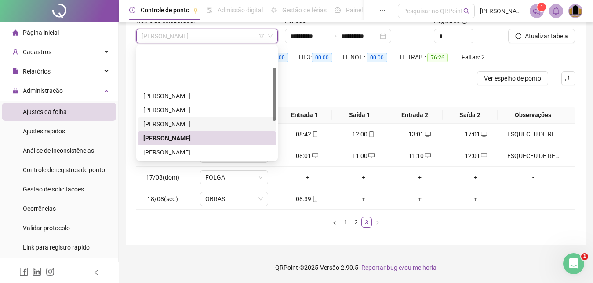
scroll to position [45, 0]
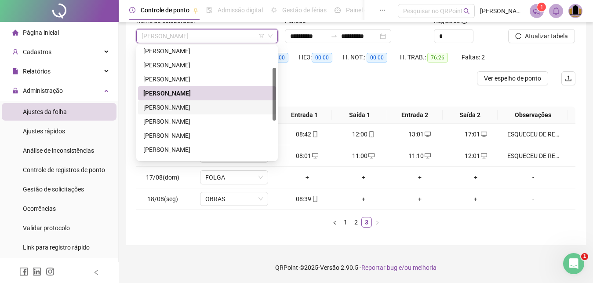
click at [206, 106] on div "[PERSON_NAME]" at bounding box center [207, 107] width 128 height 10
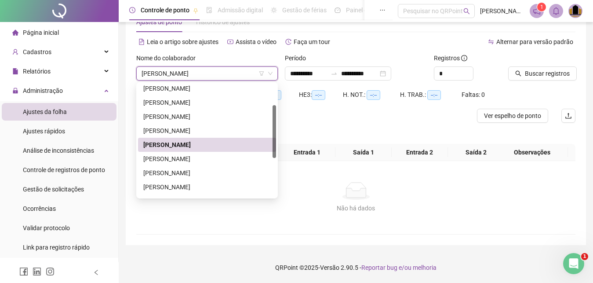
scroll to position [28, 0]
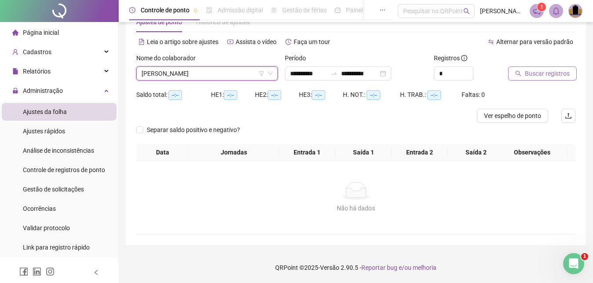
click at [551, 74] on span "Buscar registros" at bounding box center [547, 74] width 45 height 10
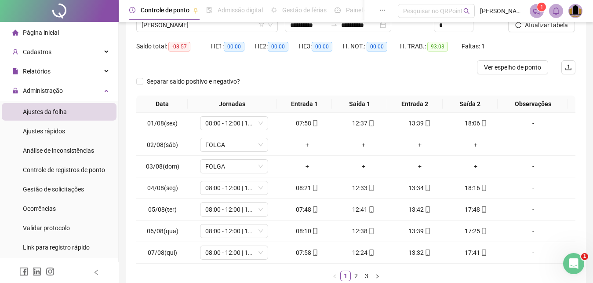
scroll to position [130, 0]
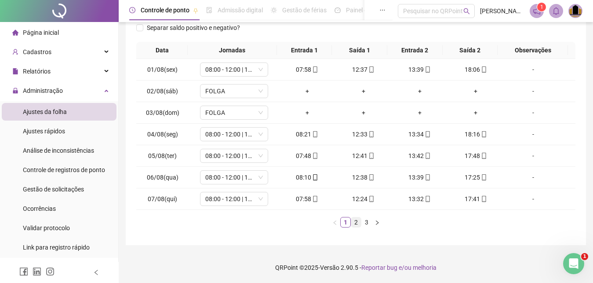
click at [356, 227] on li "2" at bounding box center [356, 222] width 11 height 11
click at [371, 225] on link "3" at bounding box center [367, 222] width 10 height 10
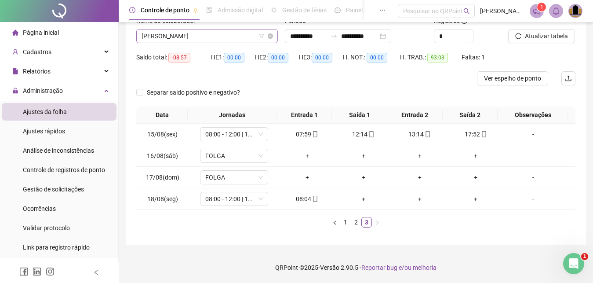
scroll to position [45, 0]
click at [231, 38] on span "[PERSON_NAME]" at bounding box center [207, 35] width 131 height 13
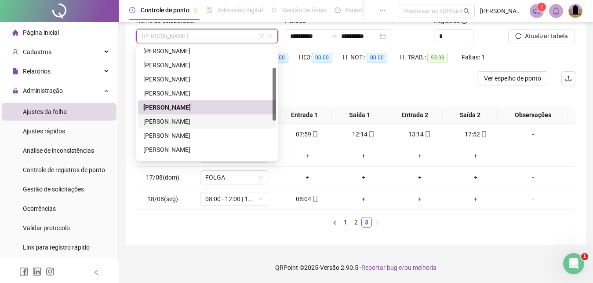
click at [230, 120] on div "[PERSON_NAME]" at bounding box center [207, 122] width 128 height 10
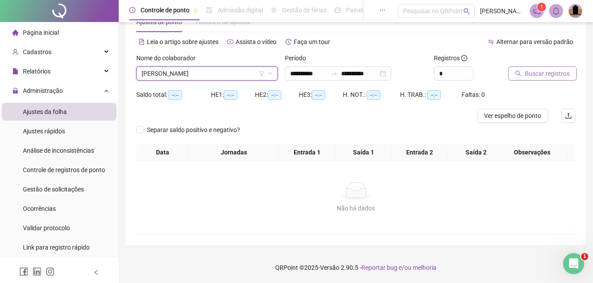
click at [553, 73] on span "Buscar registros" at bounding box center [547, 74] width 45 height 10
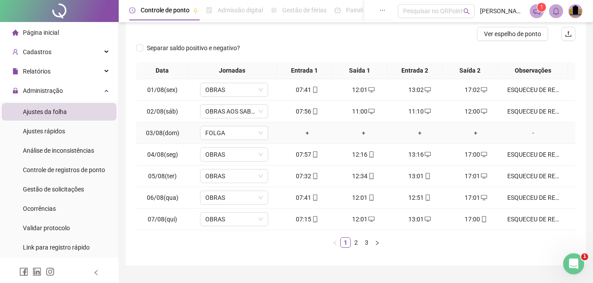
scroll to position [130, 0]
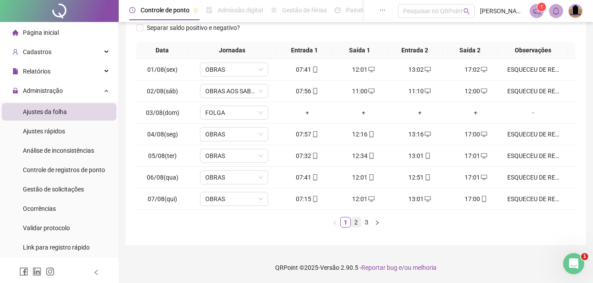
click at [357, 226] on link "2" at bounding box center [356, 222] width 10 height 10
click at [367, 224] on link "3" at bounding box center [367, 222] width 10 height 10
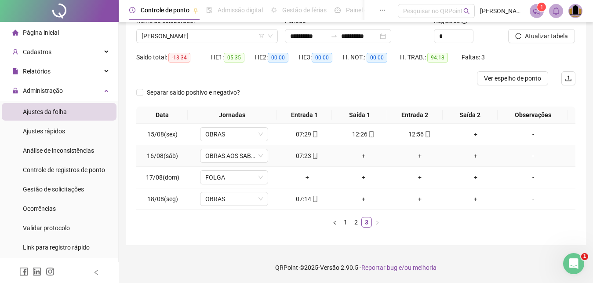
click at [359, 155] on div "+" at bounding box center [363, 156] width 49 height 10
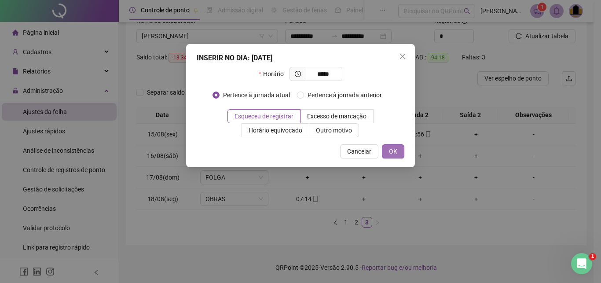
type input "*****"
click at [399, 151] on button "OK" at bounding box center [393, 151] width 22 height 14
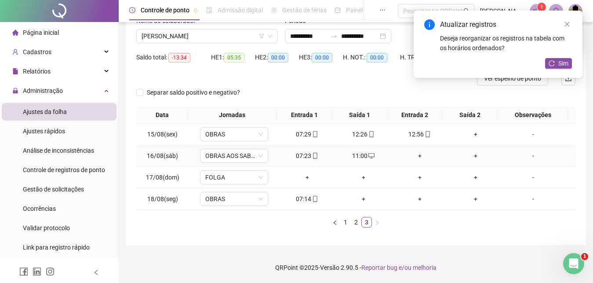
click at [414, 155] on div "+" at bounding box center [419, 156] width 49 height 10
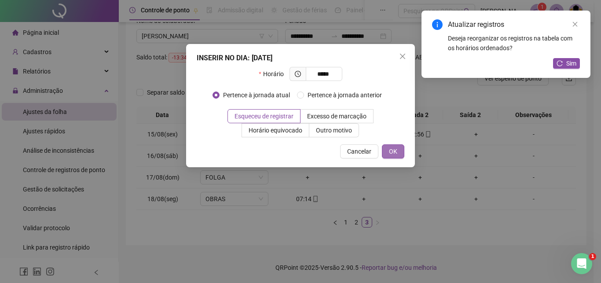
type input "*****"
click at [393, 150] on span "OK" at bounding box center [393, 151] width 8 height 10
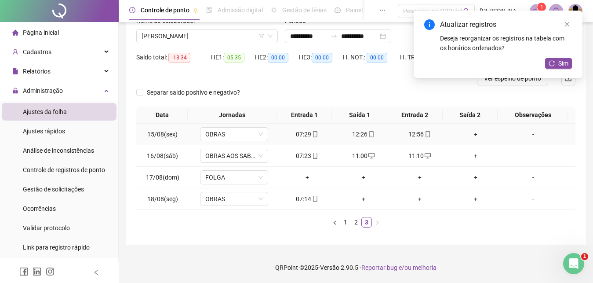
click at [471, 135] on div "+" at bounding box center [476, 134] width 49 height 10
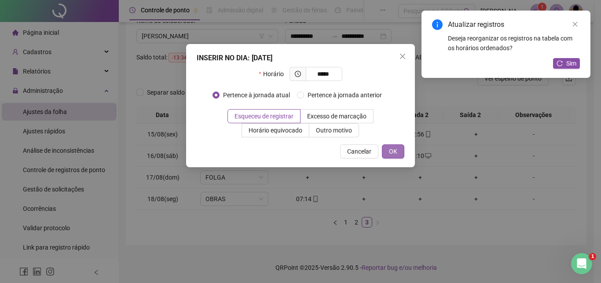
type input "*****"
click at [398, 151] on button "OK" at bounding box center [393, 151] width 22 height 14
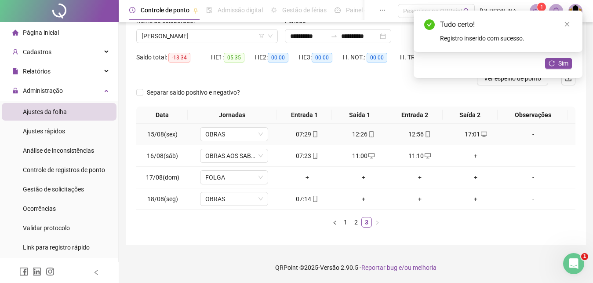
click at [529, 135] on div "-" at bounding box center [534, 134] width 52 height 10
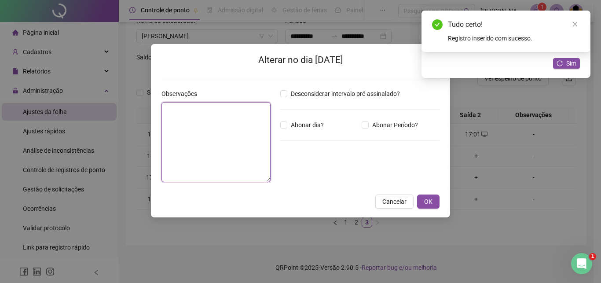
click at [239, 138] on textarea at bounding box center [215, 142] width 109 height 80
paste textarea "**********"
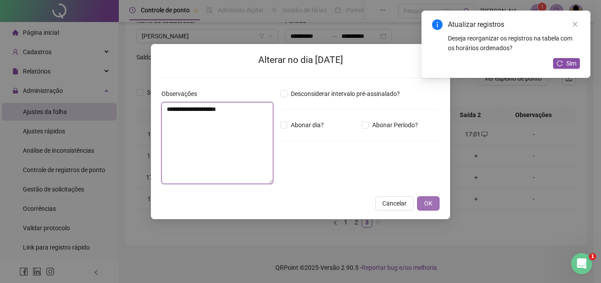
type textarea "**********"
click at [426, 204] on span "OK" at bounding box center [428, 203] width 8 height 10
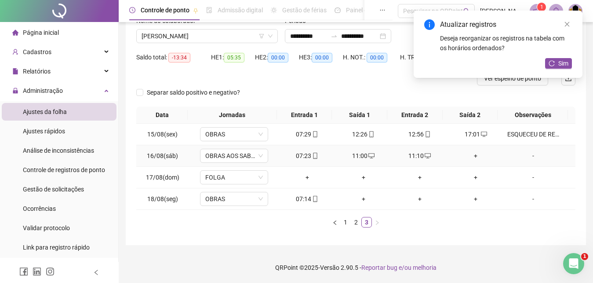
click at [472, 154] on div "+" at bounding box center [476, 156] width 49 height 10
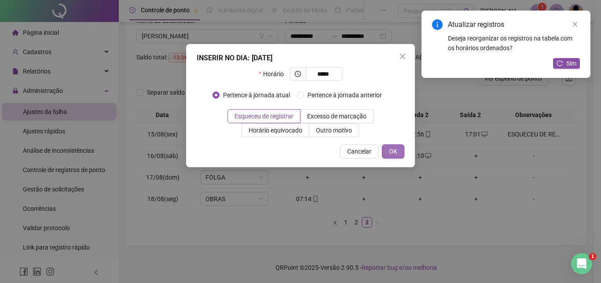
type input "*****"
click at [393, 154] on span "OK" at bounding box center [393, 151] width 8 height 10
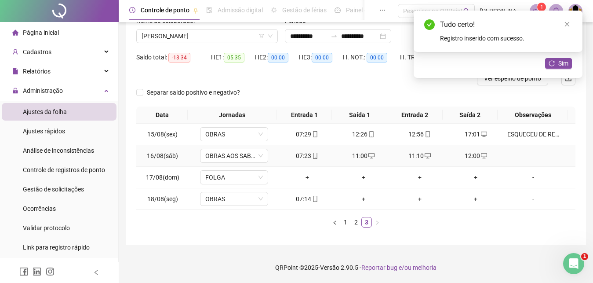
click at [533, 156] on div "-" at bounding box center [534, 156] width 52 height 10
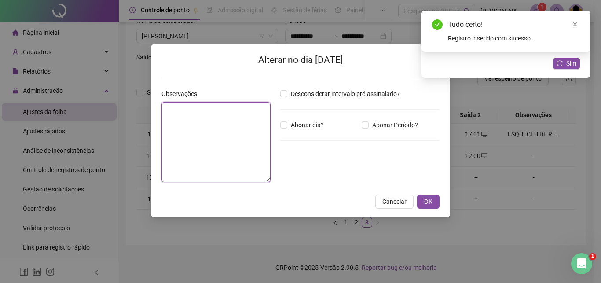
click at [206, 137] on textarea at bounding box center [215, 142] width 109 height 80
paste textarea "**********"
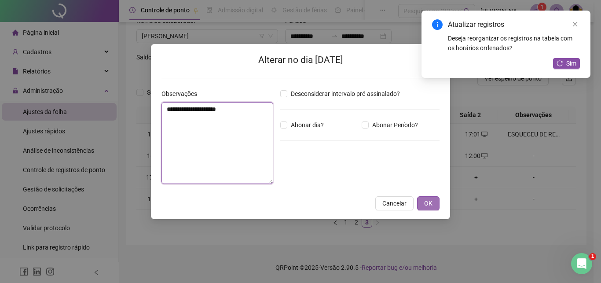
type textarea "**********"
click at [431, 205] on span "OK" at bounding box center [428, 203] width 8 height 10
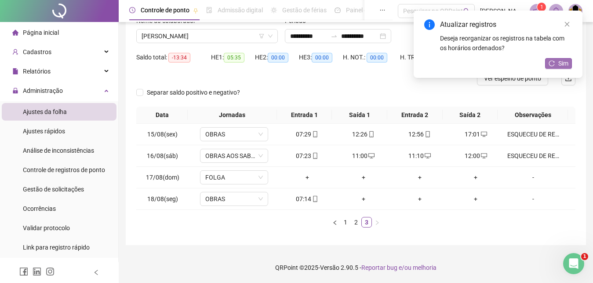
click at [556, 64] on button "Sim" at bounding box center [558, 63] width 27 height 11
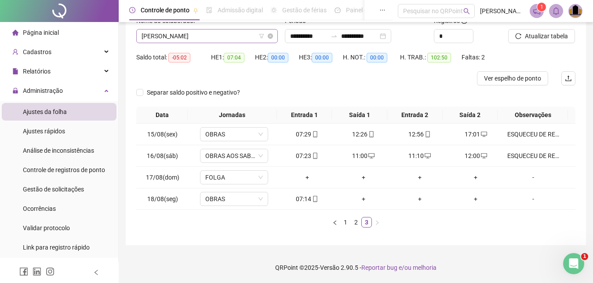
click at [243, 33] on span "[PERSON_NAME]" at bounding box center [207, 35] width 131 height 13
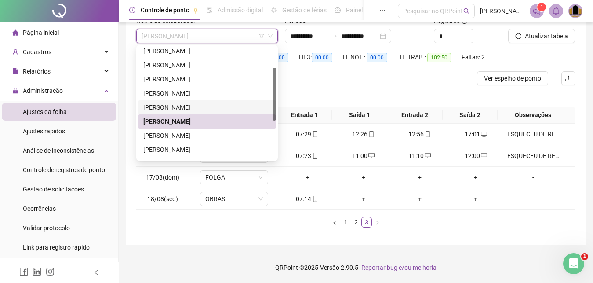
scroll to position [90, 0]
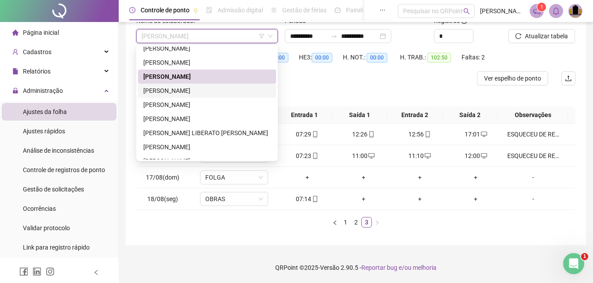
click at [192, 94] on div "[PERSON_NAME]" at bounding box center [207, 91] width 128 height 10
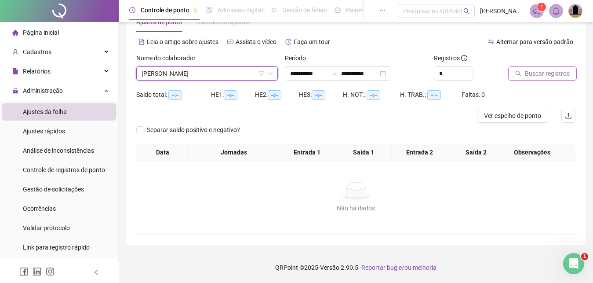
click at [554, 73] on span "Buscar registros" at bounding box center [547, 74] width 45 height 10
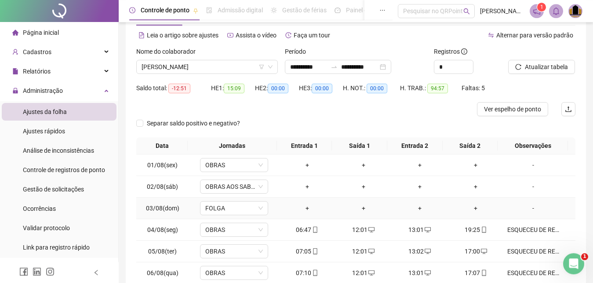
scroll to position [130, 0]
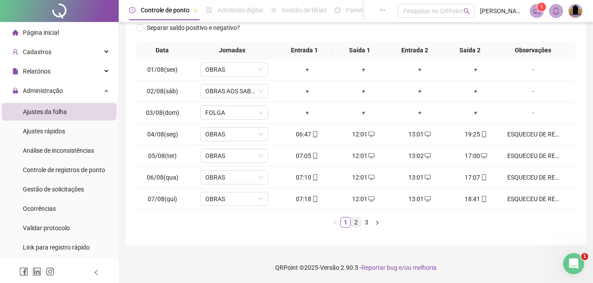
click at [355, 227] on li "2" at bounding box center [356, 222] width 11 height 11
click at [367, 227] on link "3" at bounding box center [367, 222] width 10 height 10
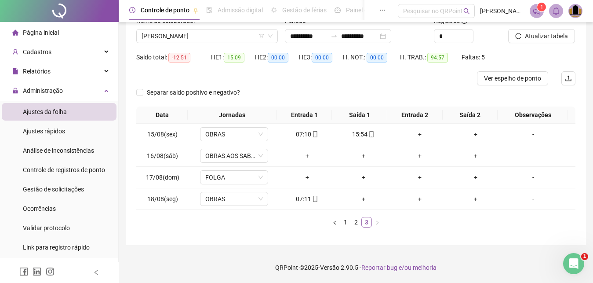
scroll to position [65, 0]
click at [416, 132] on div "+" at bounding box center [419, 134] width 49 height 10
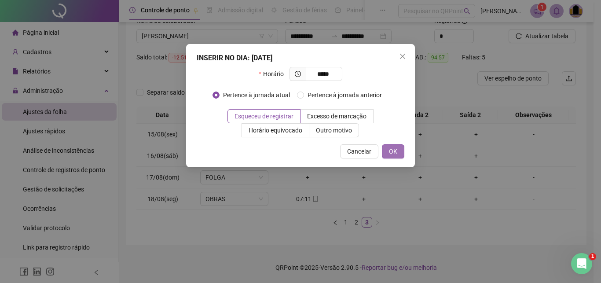
type input "*****"
click at [391, 148] on span "OK" at bounding box center [393, 151] width 8 height 10
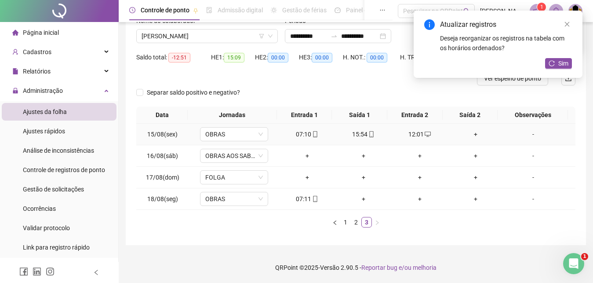
click at [471, 132] on div "+" at bounding box center [476, 134] width 49 height 10
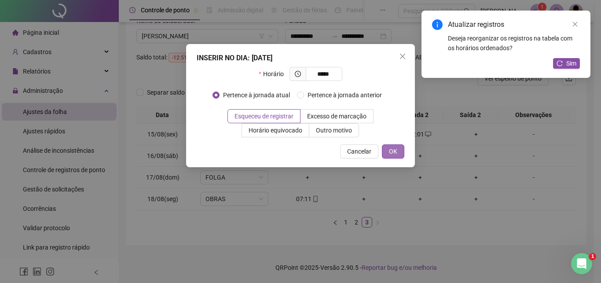
type input "*****"
click at [398, 151] on button "OK" at bounding box center [393, 151] width 22 height 14
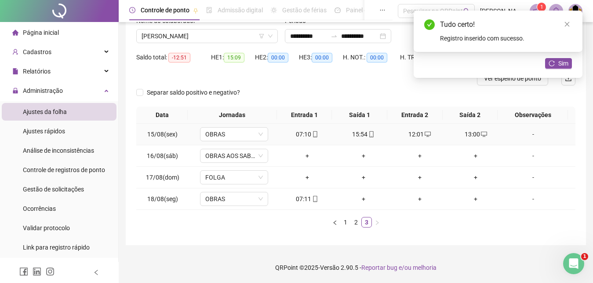
drag, startPoint x: 527, startPoint y: 134, endPoint x: 513, endPoint y: 135, distance: 13.2
click at [526, 134] on div "-" at bounding box center [534, 134] width 52 height 10
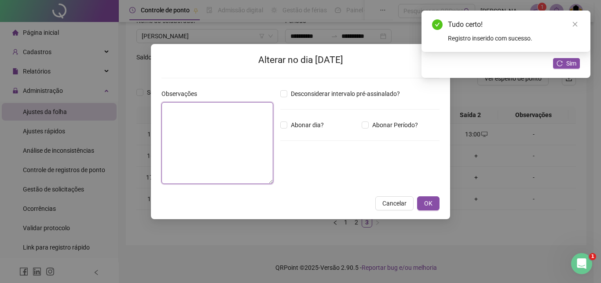
click at [254, 135] on textarea at bounding box center [217, 143] width 112 height 82
paste textarea "**********"
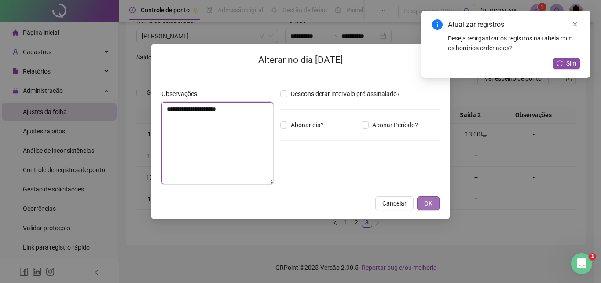
type textarea "**********"
click at [423, 204] on button "OK" at bounding box center [428, 203] width 22 height 14
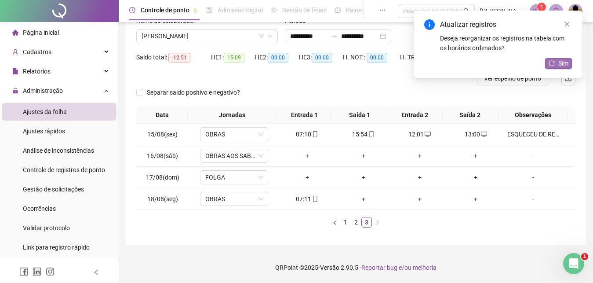
click at [562, 59] on span "Sim" at bounding box center [564, 64] width 10 height 10
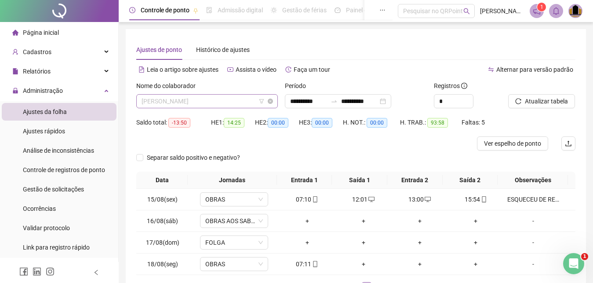
scroll to position [90, 0]
click at [242, 105] on span "[PERSON_NAME]" at bounding box center [207, 101] width 131 height 13
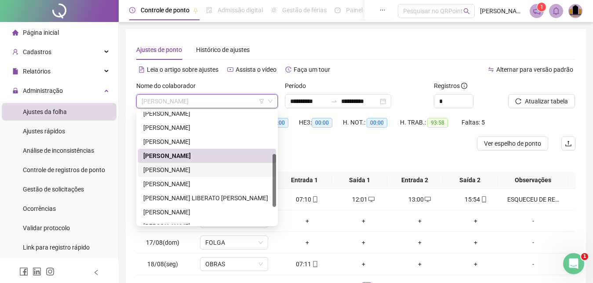
click at [187, 171] on div "[PERSON_NAME]" at bounding box center [207, 170] width 128 height 10
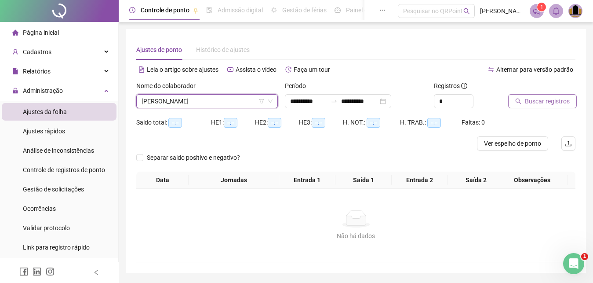
click at [549, 102] on span "Buscar registros" at bounding box center [547, 101] width 45 height 10
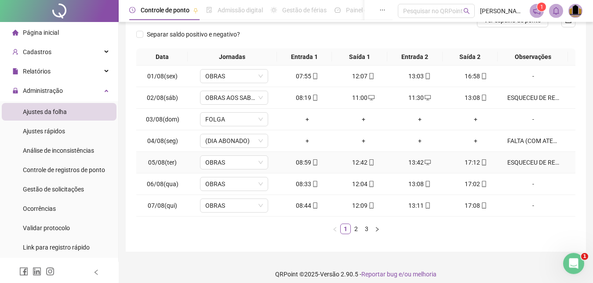
scroll to position [130, 0]
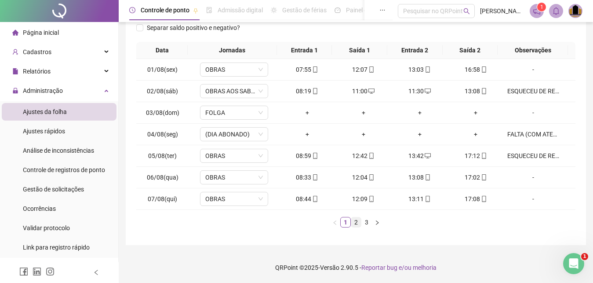
click at [356, 224] on link "2" at bounding box center [356, 222] width 10 height 10
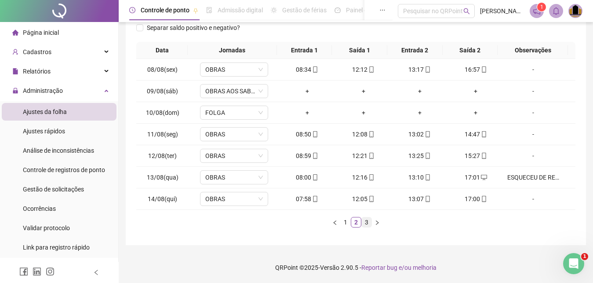
click at [367, 221] on link "3" at bounding box center [367, 222] width 10 height 10
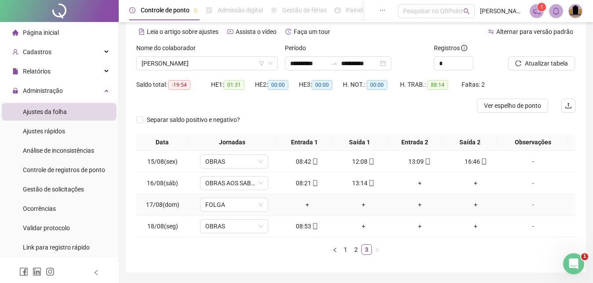
scroll to position [20, 0]
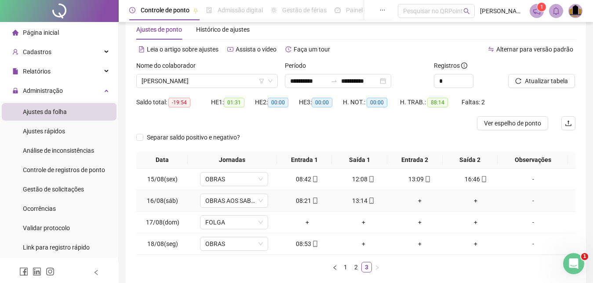
click at [413, 200] on div "+" at bounding box center [419, 201] width 49 height 10
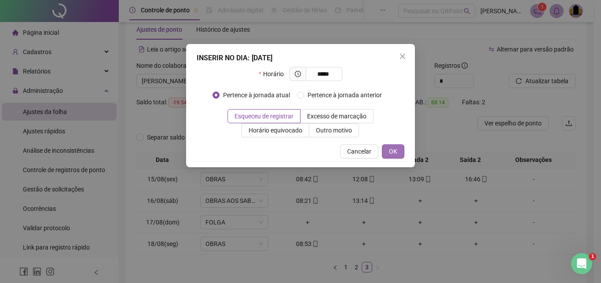
type input "*****"
click at [399, 153] on button "OK" at bounding box center [393, 151] width 22 height 14
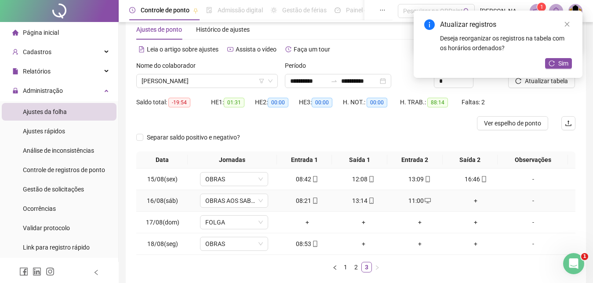
click at [470, 202] on div "+" at bounding box center [476, 201] width 49 height 10
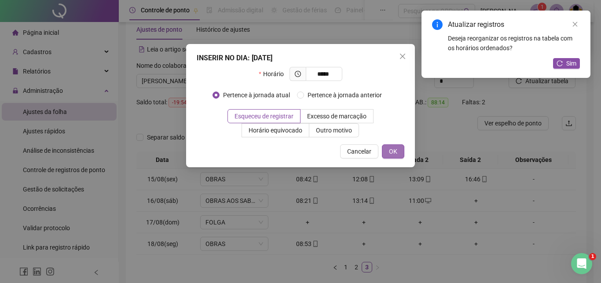
type input "*****"
click at [392, 152] on span "OK" at bounding box center [393, 151] width 8 height 10
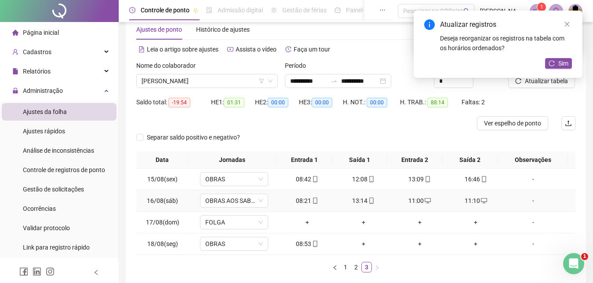
drag, startPoint x: 525, startPoint y: 201, endPoint x: 510, endPoint y: 201, distance: 15.0
click at [525, 201] on div "-" at bounding box center [534, 201] width 52 height 10
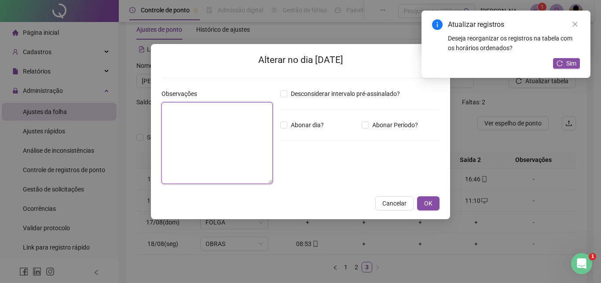
click at [194, 140] on textarea at bounding box center [216, 143] width 111 height 82
paste textarea "**********"
type textarea "**********"
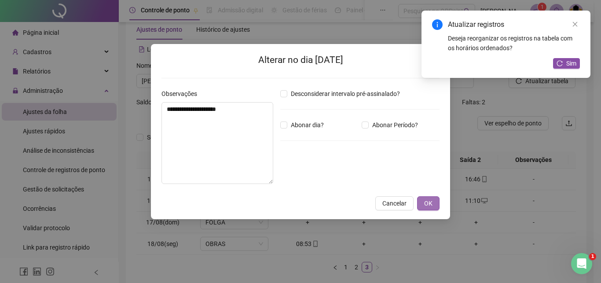
click at [427, 203] on span "OK" at bounding box center [428, 203] width 8 height 10
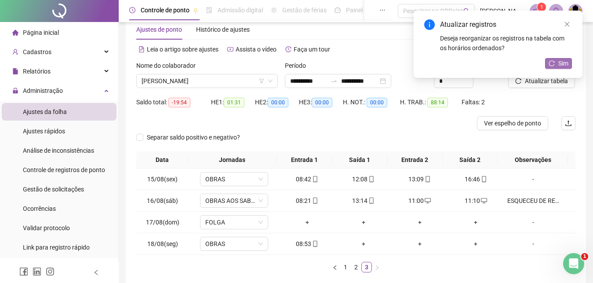
click at [567, 62] on span "Sim" at bounding box center [564, 64] width 10 height 10
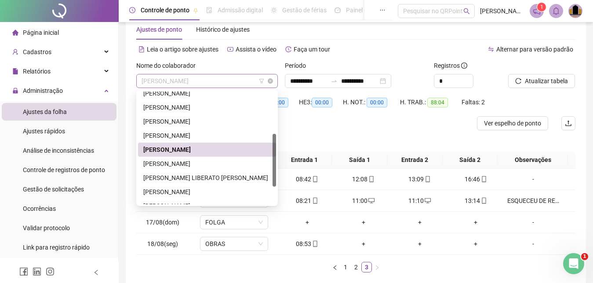
click at [233, 84] on span "[PERSON_NAME]" at bounding box center [207, 80] width 131 height 13
click at [203, 162] on div "[PERSON_NAME]" at bounding box center [207, 164] width 128 height 10
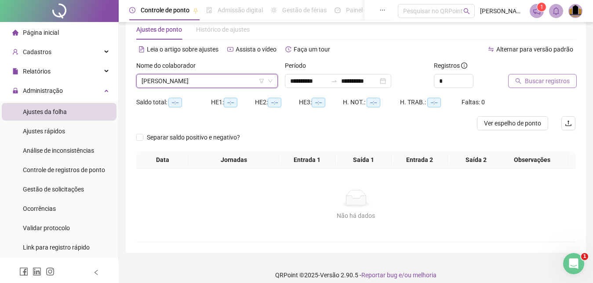
click at [565, 80] on span "Buscar registros" at bounding box center [547, 81] width 45 height 10
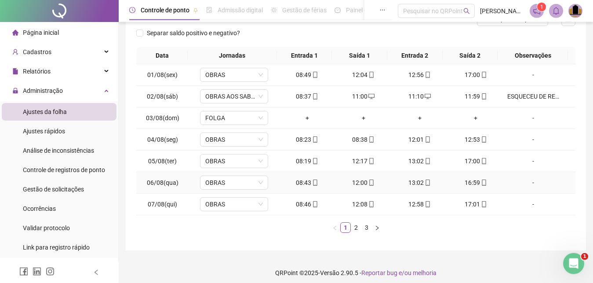
scroll to position [130, 0]
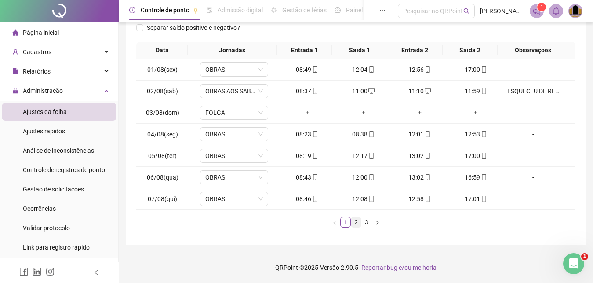
click at [355, 222] on link "2" at bounding box center [356, 222] width 10 height 10
click at [369, 220] on link "3" at bounding box center [367, 222] width 10 height 10
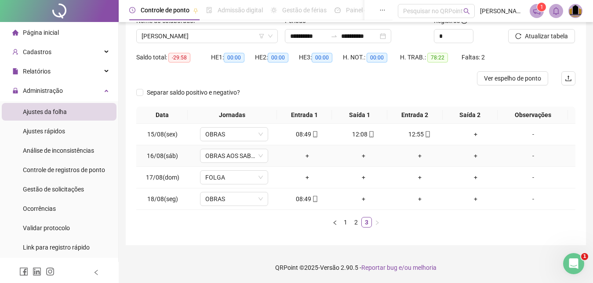
drag, startPoint x: 529, startPoint y: 156, endPoint x: 524, endPoint y: 159, distance: 6.0
click at [528, 156] on div "-" at bounding box center [534, 156] width 52 height 10
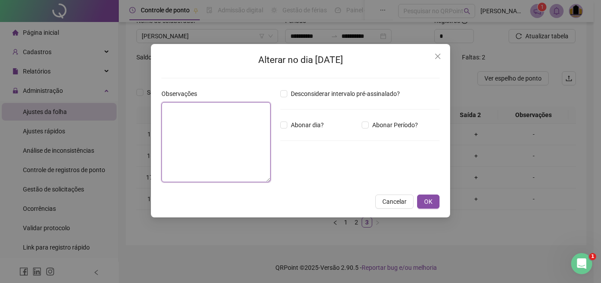
click at [190, 128] on textarea at bounding box center [215, 142] width 109 height 80
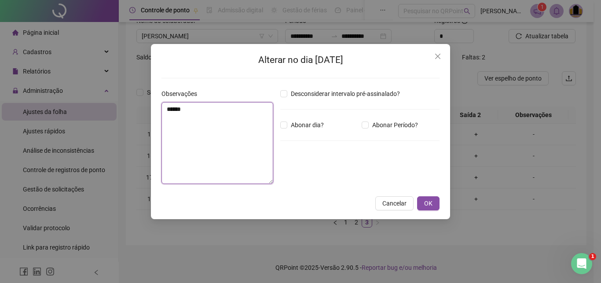
type textarea "*****"
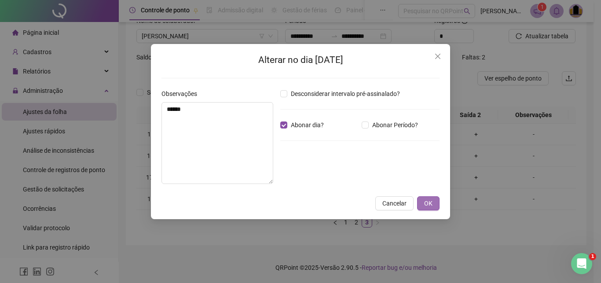
click at [430, 204] on span "OK" at bounding box center [428, 203] width 8 height 10
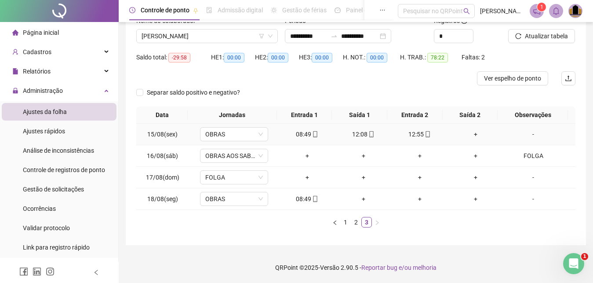
click at [471, 135] on div "+" at bounding box center [476, 134] width 49 height 10
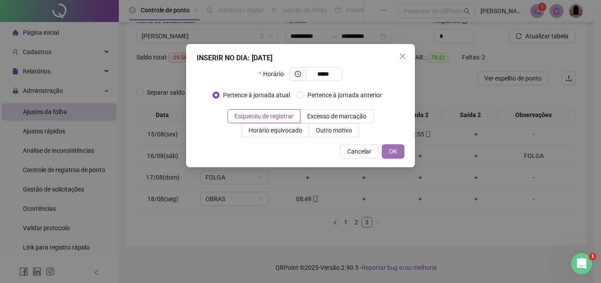
type input "*****"
click at [397, 155] on button "OK" at bounding box center [393, 151] width 22 height 14
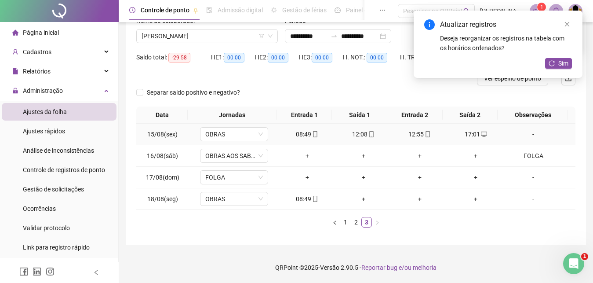
click at [530, 134] on div "-" at bounding box center [534, 134] width 52 height 10
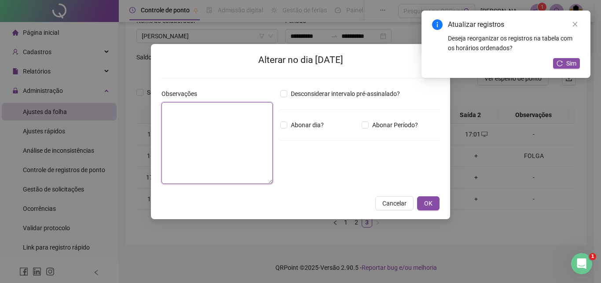
click at [201, 152] on textarea at bounding box center [216, 143] width 111 height 82
paste textarea "**********"
type textarea "**********"
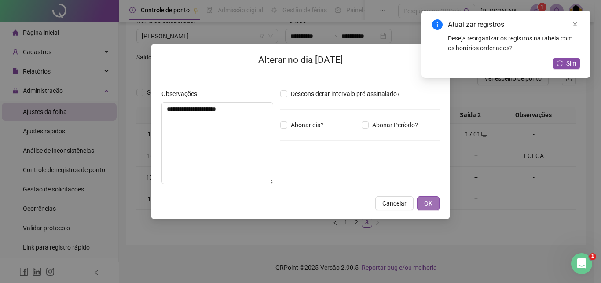
click at [423, 205] on button "OK" at bounding box center [428, 203] width 22 height 14
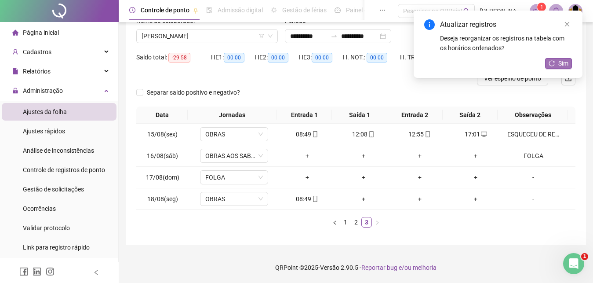
click at [558, 64] on button "Sim" at bounding box center [558, 63] width 27 height 11
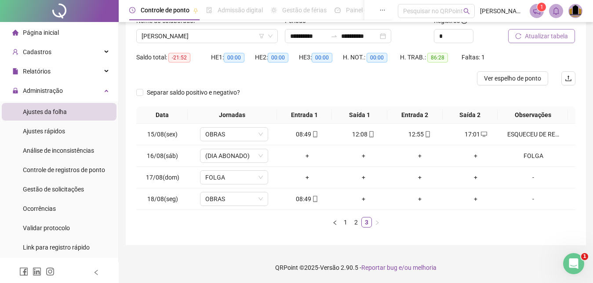
click at [549, 37] on span "Atualizar tabela" at bounding box center [546, 36] width 43 height 10
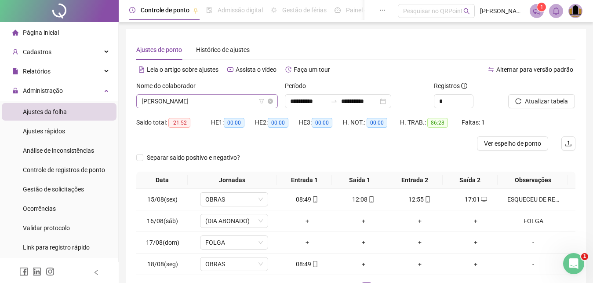
scroll to position [90, 0]
click at [248, 102] on span "[PERSON_NAME]" at bounding box center [207, 101] width 131 height 13
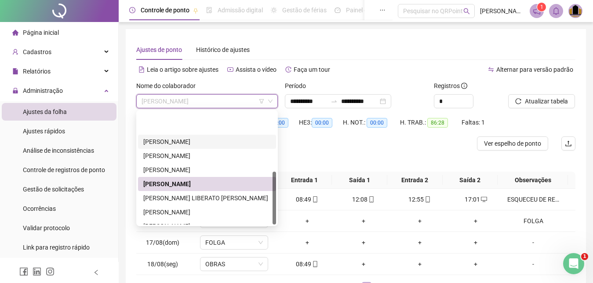
scroll to position [127, 0]
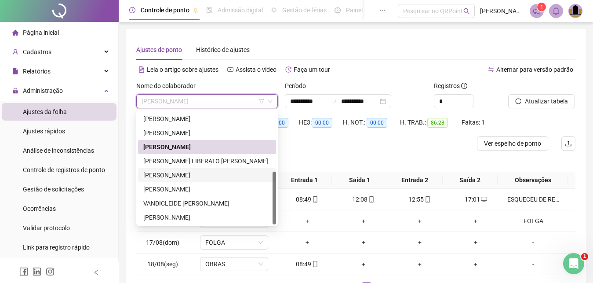
click at [194, 177] on div "[PERSON_NAME]" at bounding box center [207, 175] width 128 height 10
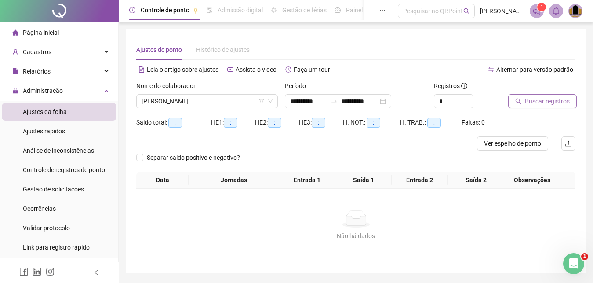
click at [554, 104] on span "Buscar registros" at bounding box center [547, 101] width 45 height 10
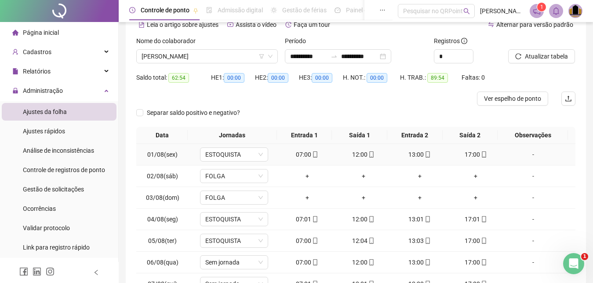
scroll to position [130, 0]
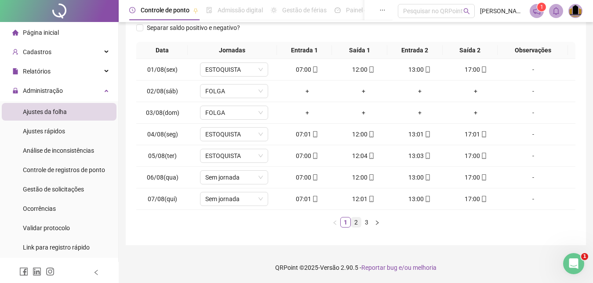
click at [358, 224] on link "2" at bounding box center [356, 222] width 10 height 10
click at [366, 224] on link "3" at bounding box center [367, 222] width 10 height 10
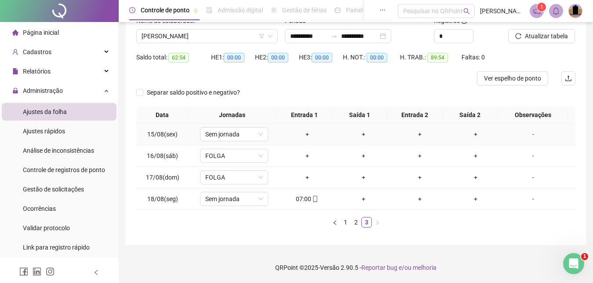
click at [531, 134] on div "-" at bounding box center [534, 134] width 52 height 10
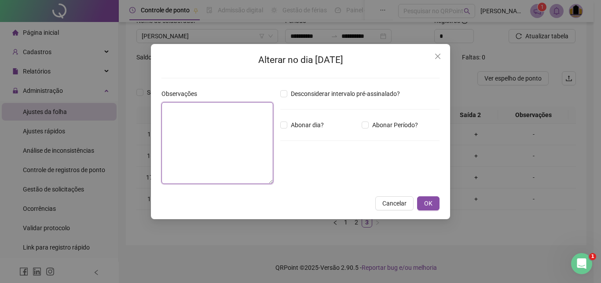
click at [178, 121] on textarea at bounding box center [217, 143] width 112 height 82
type textarea "*"
type textarea "**********"
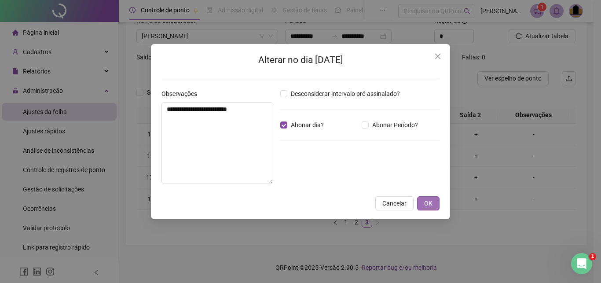
click at [424, 200] on span "OK" at bounding box center [428, 203] width 8 height 10
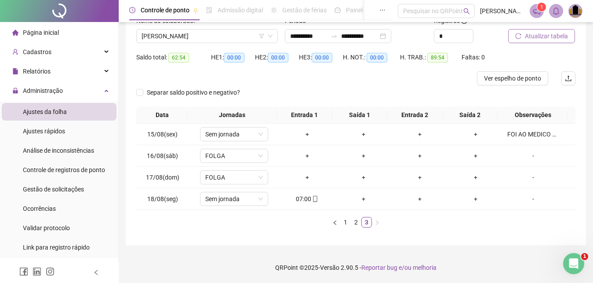
click at [549, 37] on span "Atualizar tabela" at bounding box center [546, 36] width 43 height 10
click at [248, 37] on span "[PERSON_NAME]" at bounding box center [207, 35] width 131 height 13
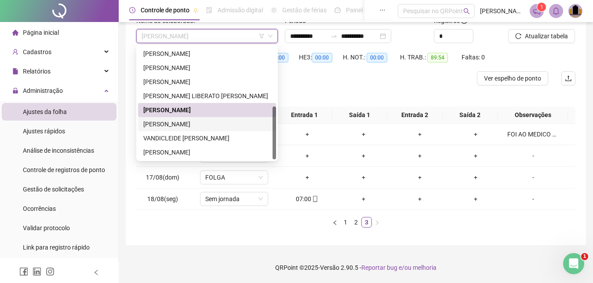
click at [209, 124] on div "[PERSON_NAME]" at bounding box center [207, 124] width 128 height 10
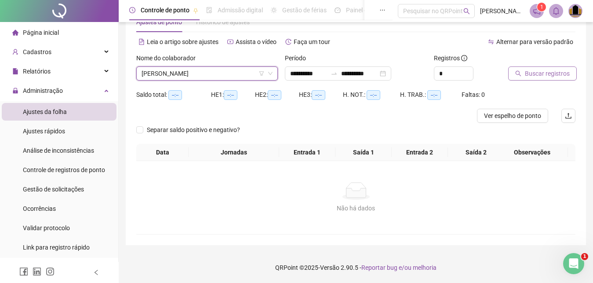
click at [551, 71] on span "Buscar registros" at bounding box center [547, 74] width 45 height 10
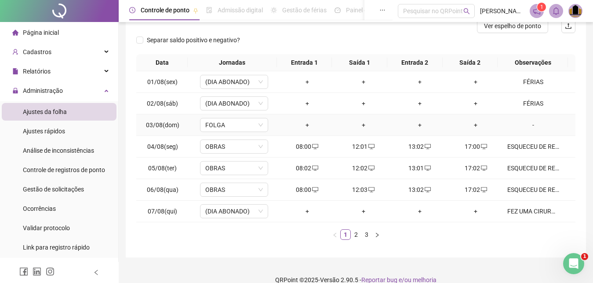
scroll to position [130, 0]
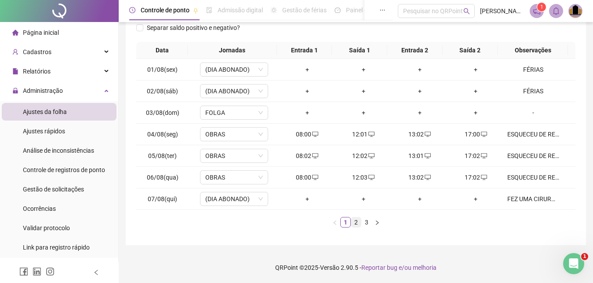
click at [356, 224] on link "2" at bounding box center [356, 222] width 10 height 10
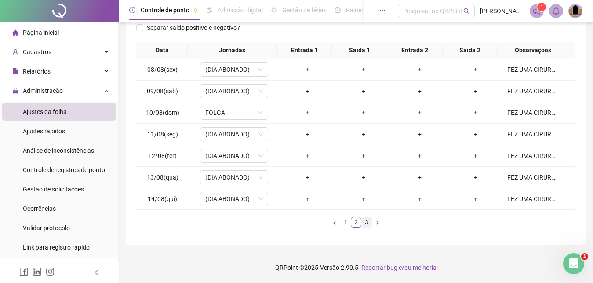
click at [369, 225] on link "3" at bounding box center [367, 222] width 10 height 10
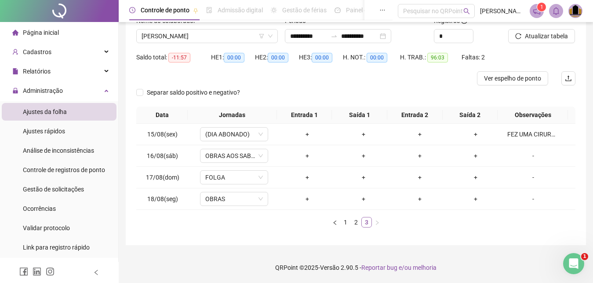
scroll to position [65, 0]
click at [529, 137] on div "FEZ UMA CIRURGIA E ESTÁ DE ATESTADO" at bounding box center [534, 134] width 52 height 10
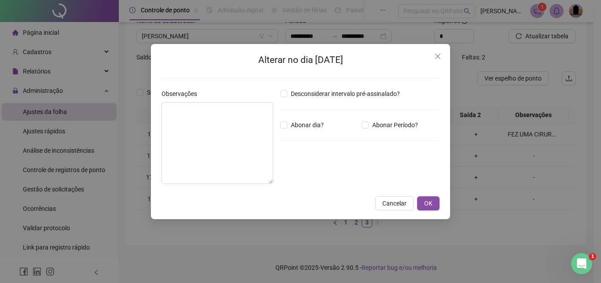
type textarea "**********"
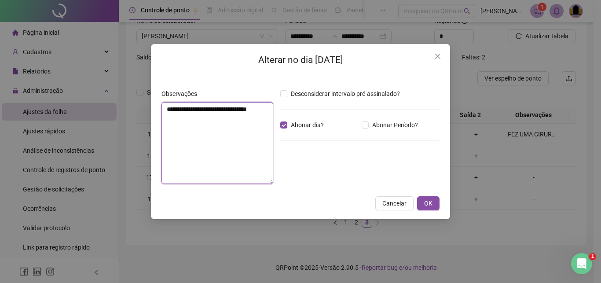
drag, startPoint x: 163, startPoint y: 108, endPoint x: 256, endPoint y: 127, distance: 94.6
click at [256, 127] on textarea "**********" at bounding box center [217, 143] width 112 height 82
drag, startPoint x: 437, startPoint y: 54, endPoint x: 457, endPoint y: 84, distance: 36.5
click at [436, 55] on icon "close" at bounding box center [437, 56] width 7 height 7
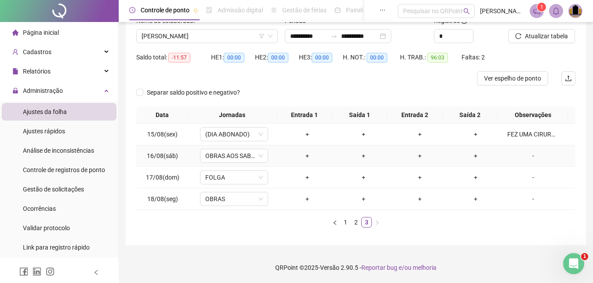
click at [527, 157] on div "-" at bounding box center [534, 156] width 52 height 10
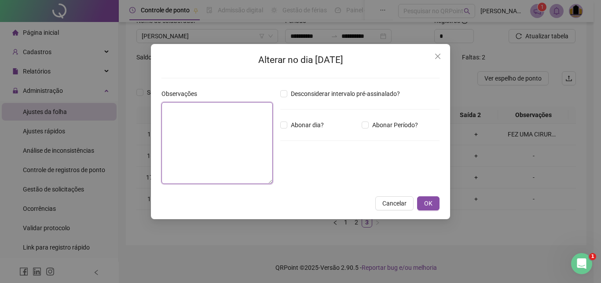
click at [196, 142] on textarea at bounding box center [216, 143] width 111 height 82
paste textarea "**********"
type textarea "**********"
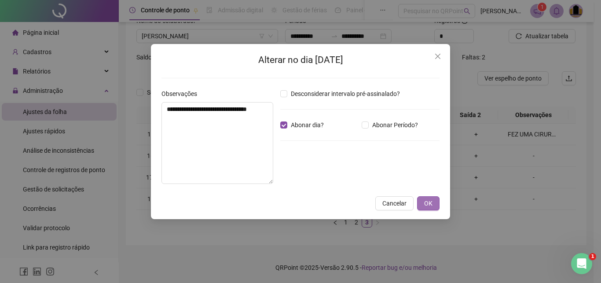
click at [426, 202] on span "OK" at bounding box center [428, 203] width 8 height 10
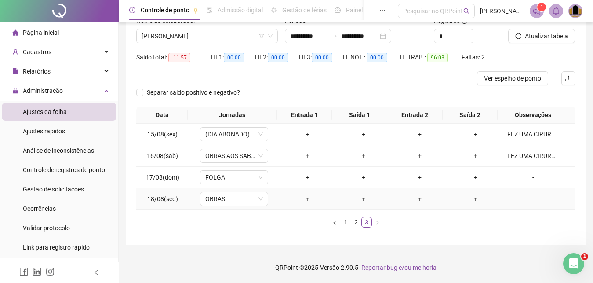
click at [527, 199] on div "-" at bounding box center [534, 199] width 52 height 10
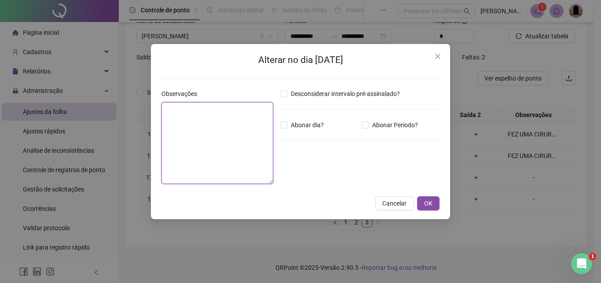
paste textarea "**********"
type textarea "**********"
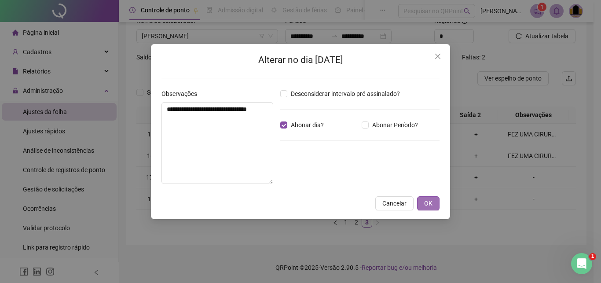
click at [433, 204] on button "OK" at bounding box center [428, 203] width 22 height 14
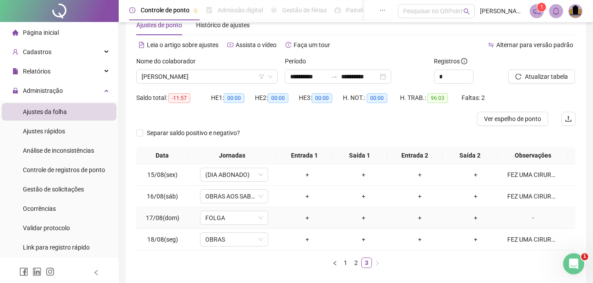
scroll to position [0, 0]
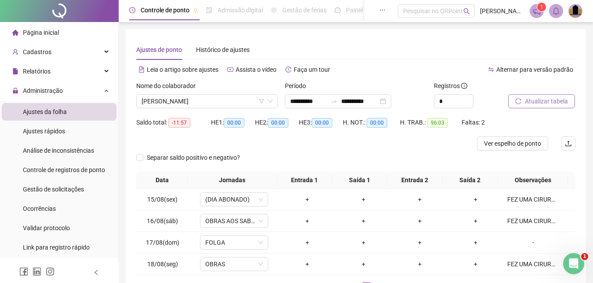
click at [545, 102] on span "Atualizar tabela" at bounding box center [546, 101] width 43 height 10
click at [229, 97] on span "[PERSON_NAME]" at bounding box center [207, 101] width 131 height 13
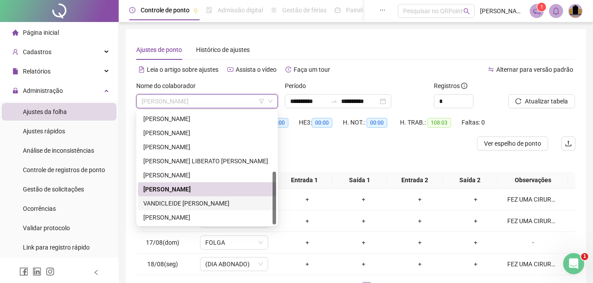
click at [214, 203] on div "VANDICLEIDE [PERSON_NAME]" at bounding box center [207, 203] width 128 height 10
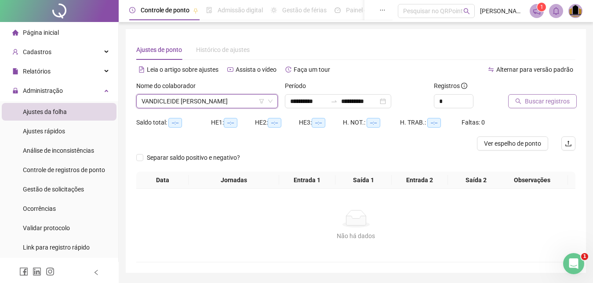
click at [535, 105] on span "Buscar registros" at bounding box center [547, 101] width 45 height 10
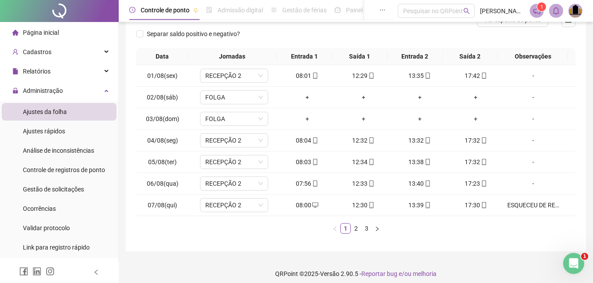
scroll to position [130, 0]
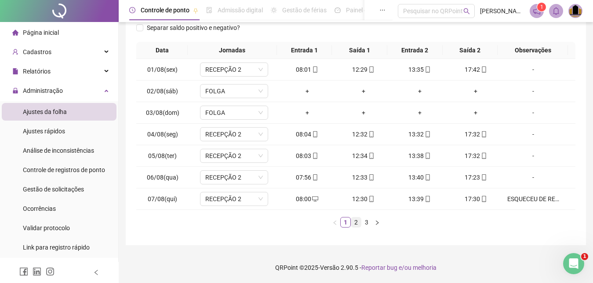
click at [356, 225] on link "2" at bounding box center [356, 222] width 10 height 10
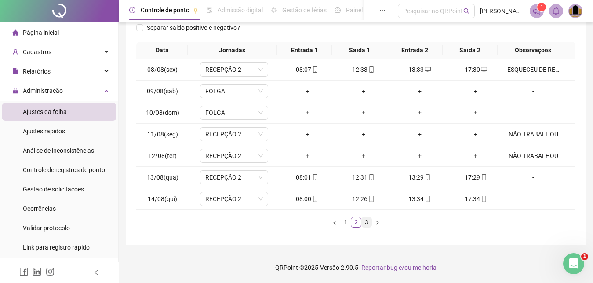
click at [371, 225] on link "3" at bounding box center [367, 222] width 10 height 10
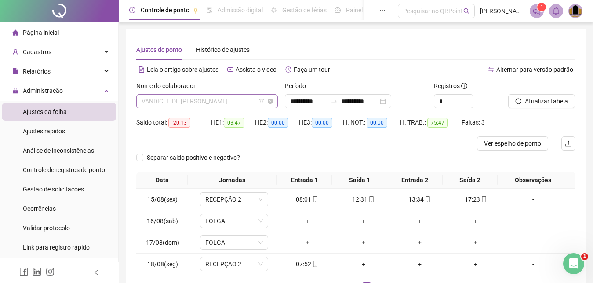
scroll to position [127, 0]
click at [241, 99] on span "VANDICLEIDE [PERSON_NAME]" at bounding box center [207, 101] width 131 height 13
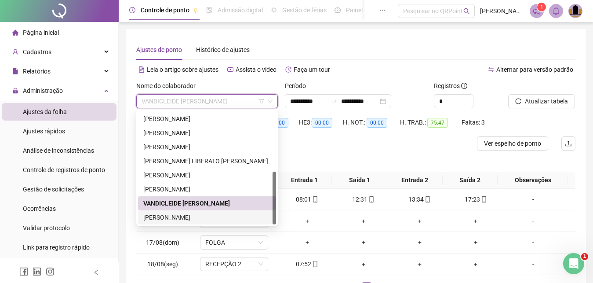
click at [168, 214] on div "[PERSON_NAME]" at bounding box center [207, 217] width 128 height 10
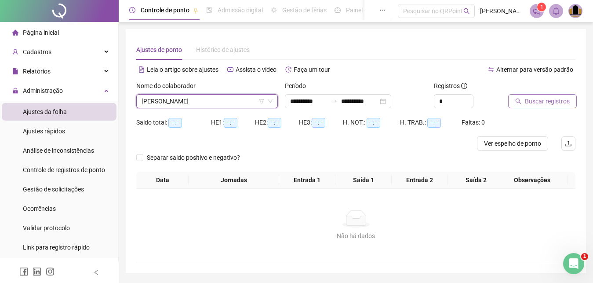
click at [540, 103] on span "Buscar registros" at bounding box center [547, 101] width 45 height 10
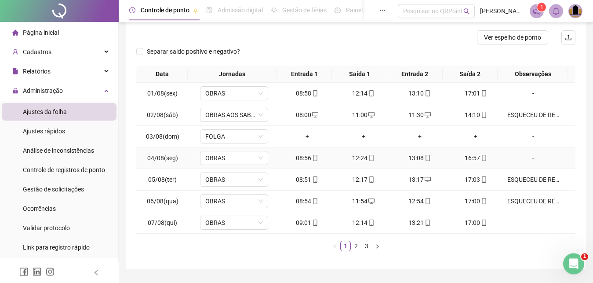
scroll to position [130, 0]
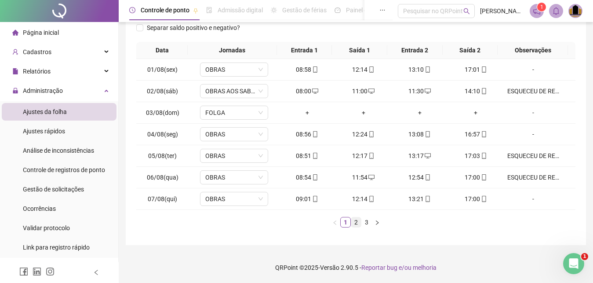
click at [356, 223] on link "2" at bounding box center [356, 222] width 10 height 10
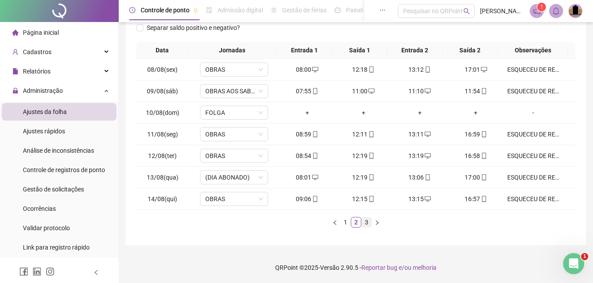
click at [368, 223] on link "3" at bounding box center [367, 222] width 10 height 10
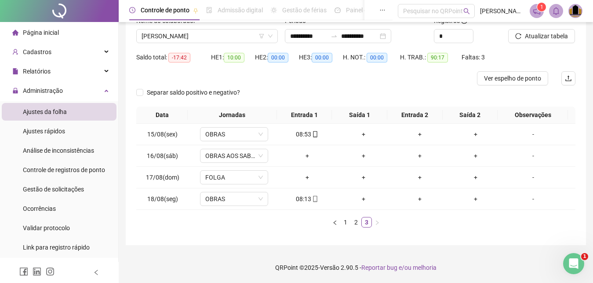
scroll to position [65, 0]
click at [361, 135] on div "+" at bounding box center [363, 134] width 49 height 10
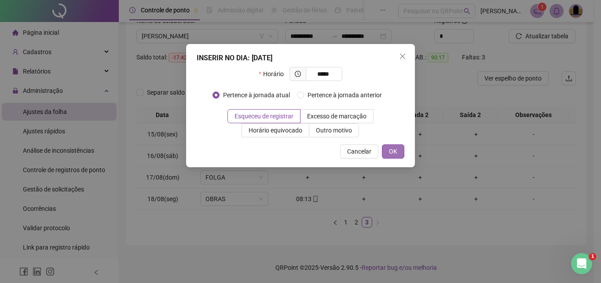
type input "*****"
click at [391, 147] on span "OK" at bounding box center [393, 151] width 8 height 10
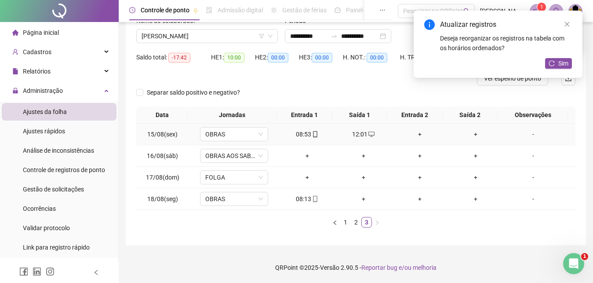
click at [417, 137] on div "+" at bounding box center [419, 134] width 49 height 10
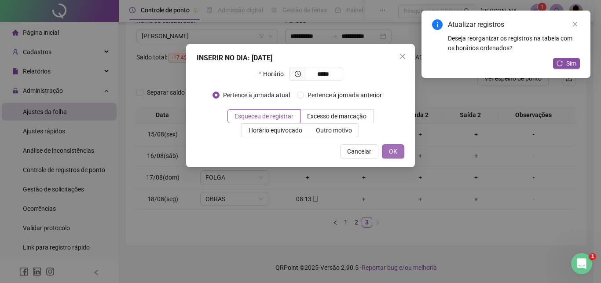
type input "*****"
drag, startPoint x: 395, startPoint y: 146, endPoint x: 406, endPoint y: 158, distance: 15.9
click at [395, 146] on button "OK" at bounding box center [393, 151] width 22 height 14
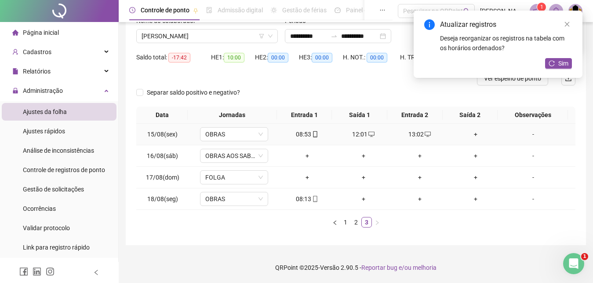
click at [472, 135] on div "+" at bounding box center [476, 134] width 49 height 10
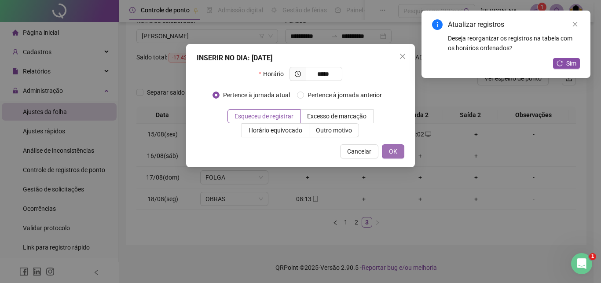
type input "*****"
click at [390, 154] on span "OK" at bounding box center [393, 151] width 8 height 10
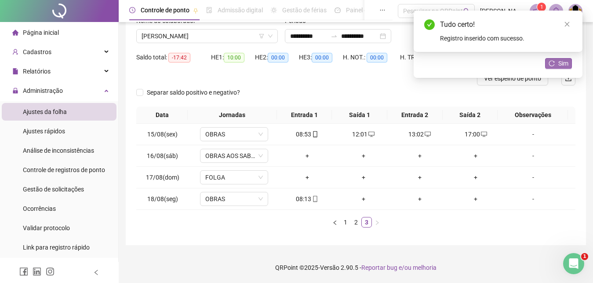
click at [564, 62] on span "Sim" at bounding box center [564, 64] width 10 height 10
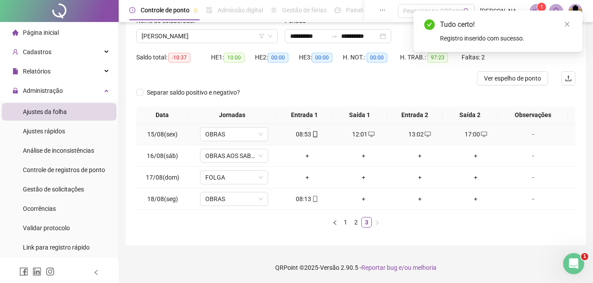
click at [531, 135] on div "-" at bounding box center [534, 134] width 52 height 10
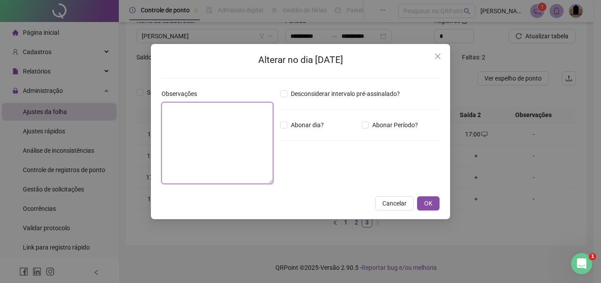
click at [180, 135] on textarea at bounding box center [217, 143] width 112 height 82
type textarea "**********"
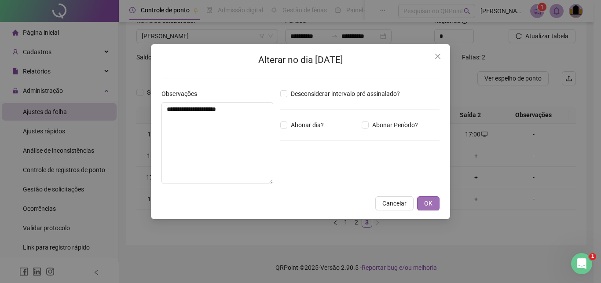
click at [428, 201] on span "OK" at bounding box center [428, 203] width 8 height 10
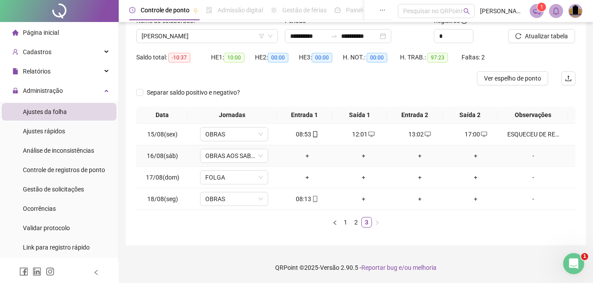
click at [527, 157] on div "-" at bounding box center [534, 156] width 52 height 10
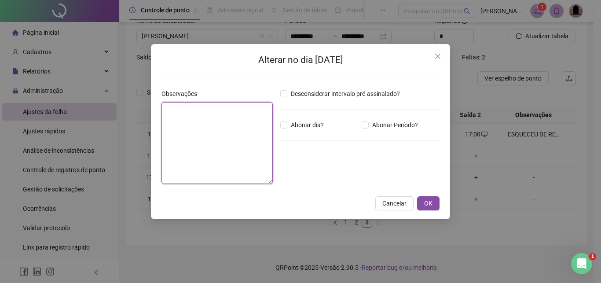
click at [189, 126] on textarea at bounding box center [216, 143] width 111 height 82
type textarea "**********"
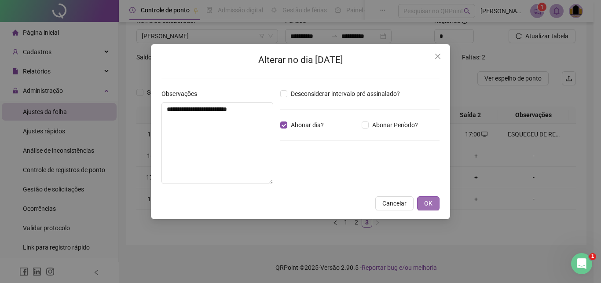
click at [430, 205] on span "OK" at bounding box center [428, 203] width 8 height 10
